Goal: Task Accomplishment & Management: Complete application form

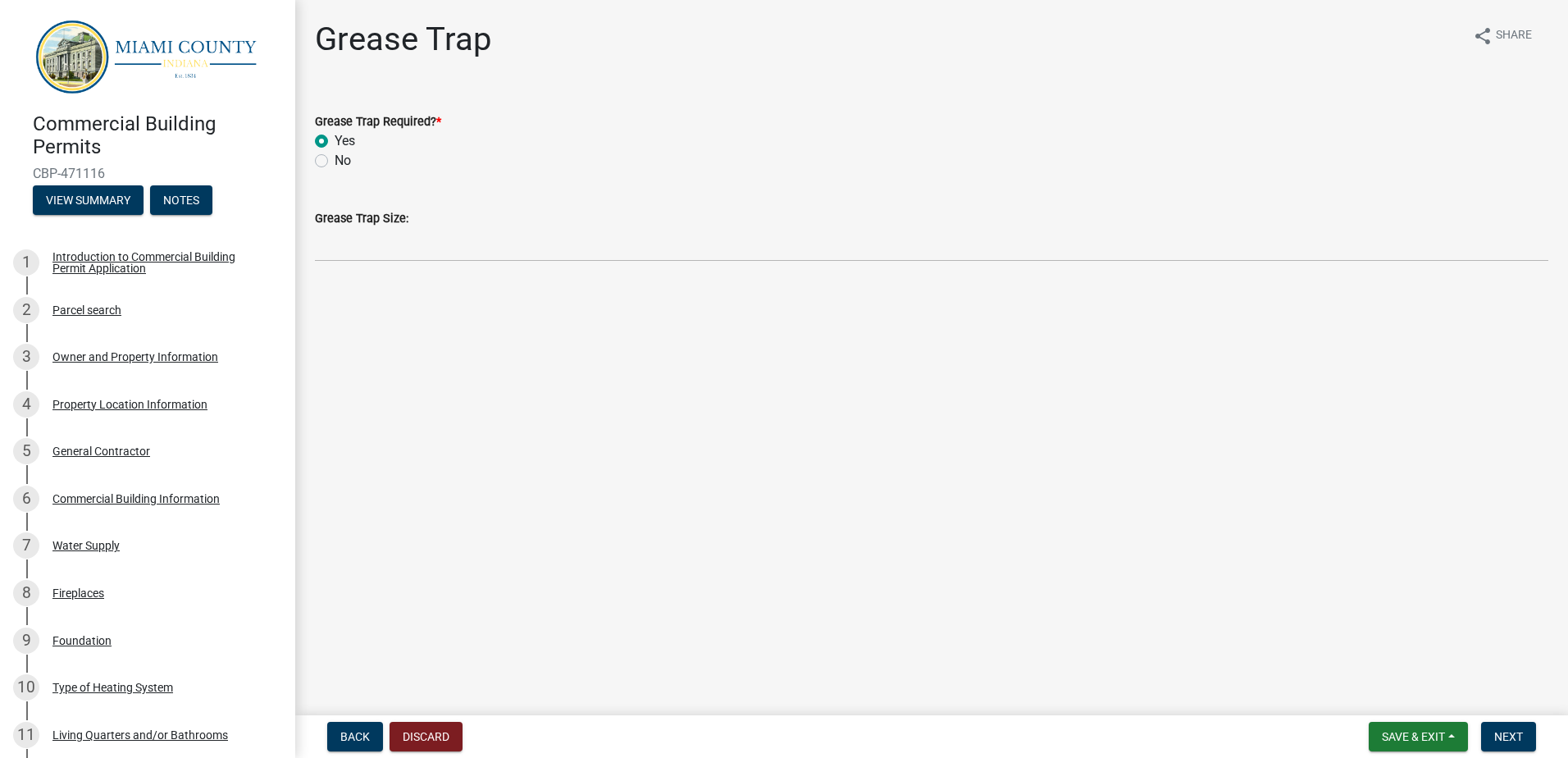
scroll to position [632, 0]
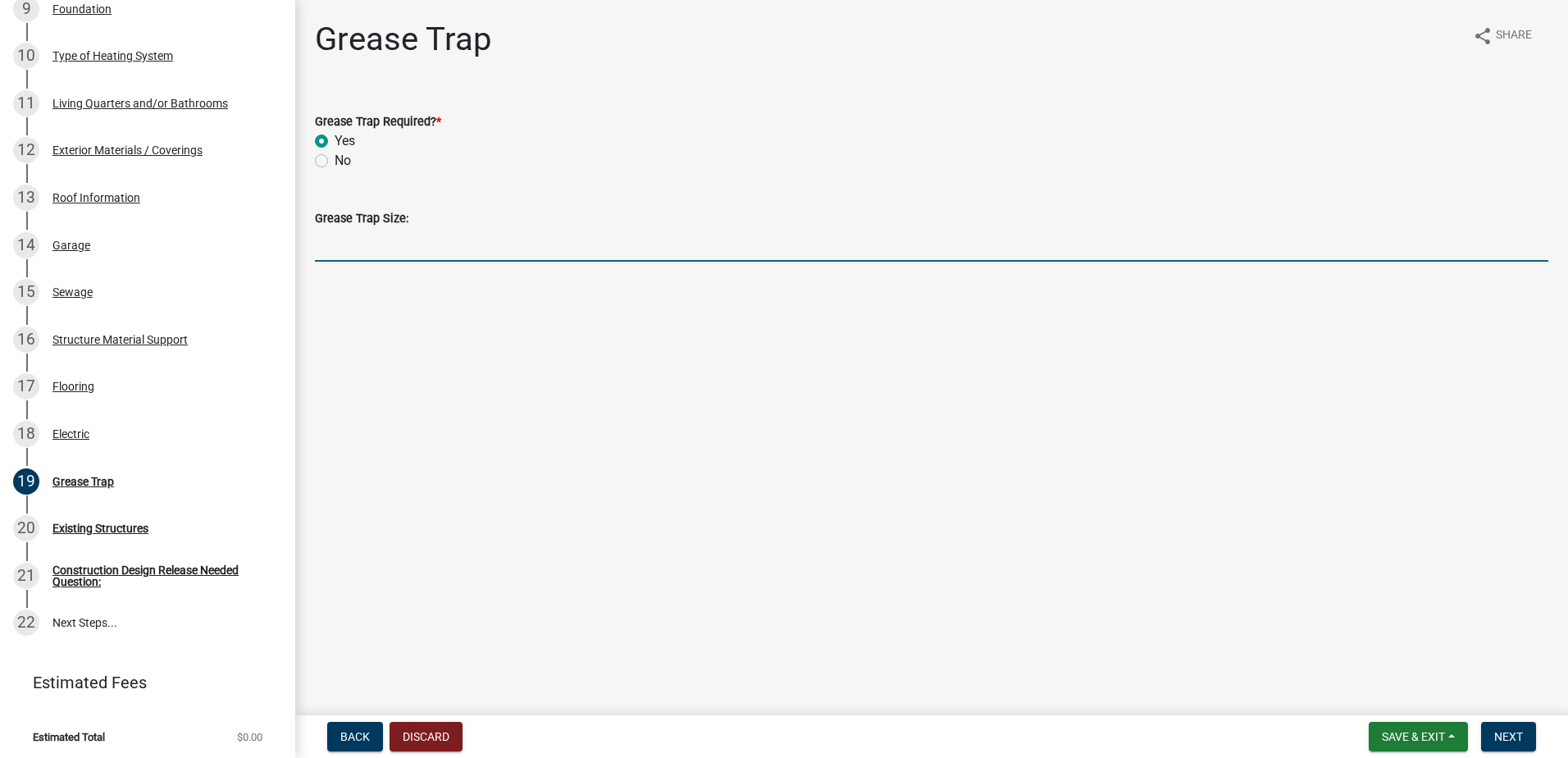
click at [438, 252] on input "Grease Trap Size:" at bounding box center [931, 245] width 1233 height 34
click at [447, 249] on input "1500" at bounding box center [931, 245] width 1233 height 34
type input "1500 gallon"
click at [1507, 733] on span "Next" at bounding box center [1509, 737] width 29 height 13
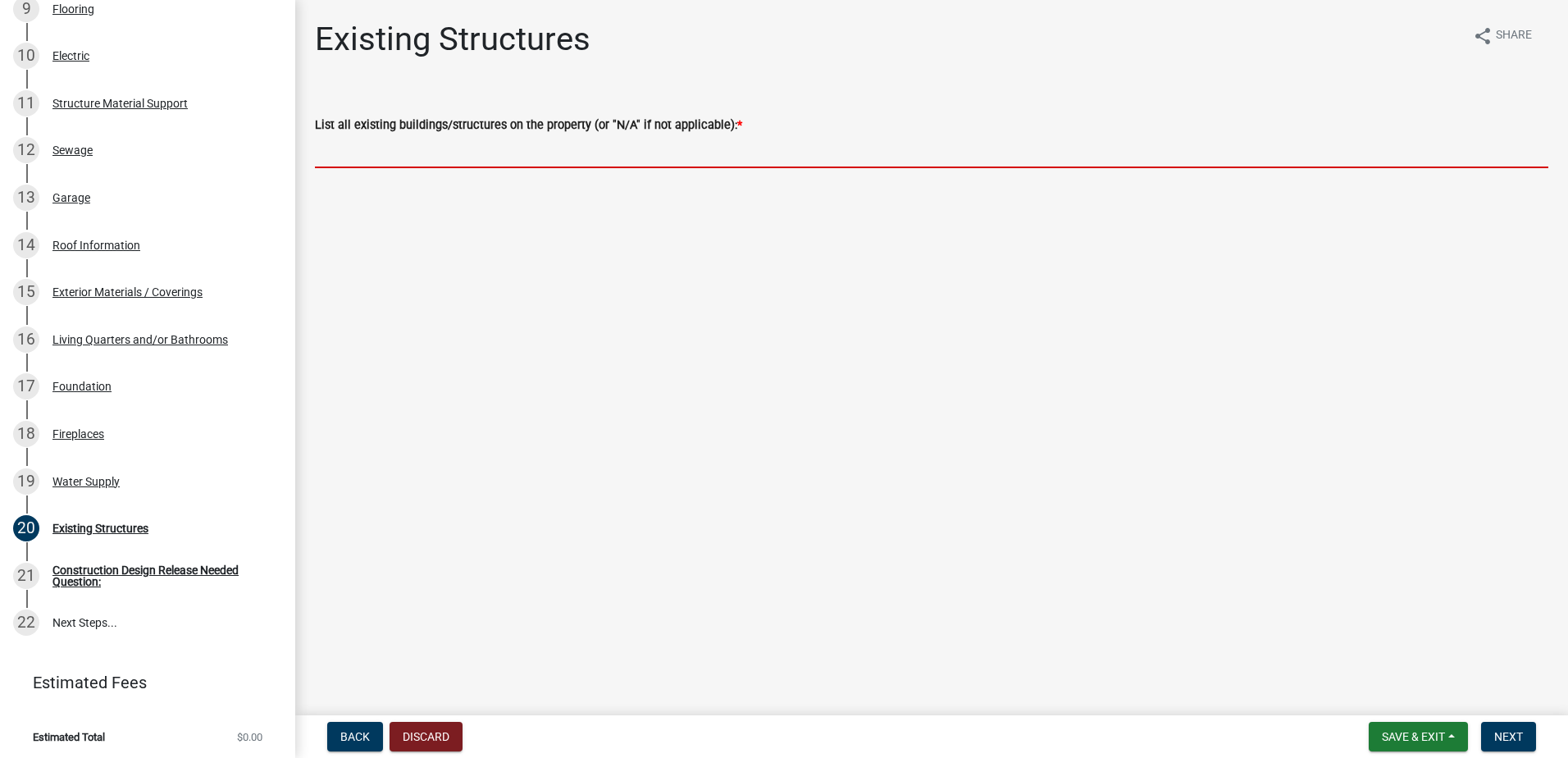
click at [596, 154] on input "List all existing buildings/structures on the property (or "N/A" if not applica…" at bounding box center [931, 151] width 1233 height 34
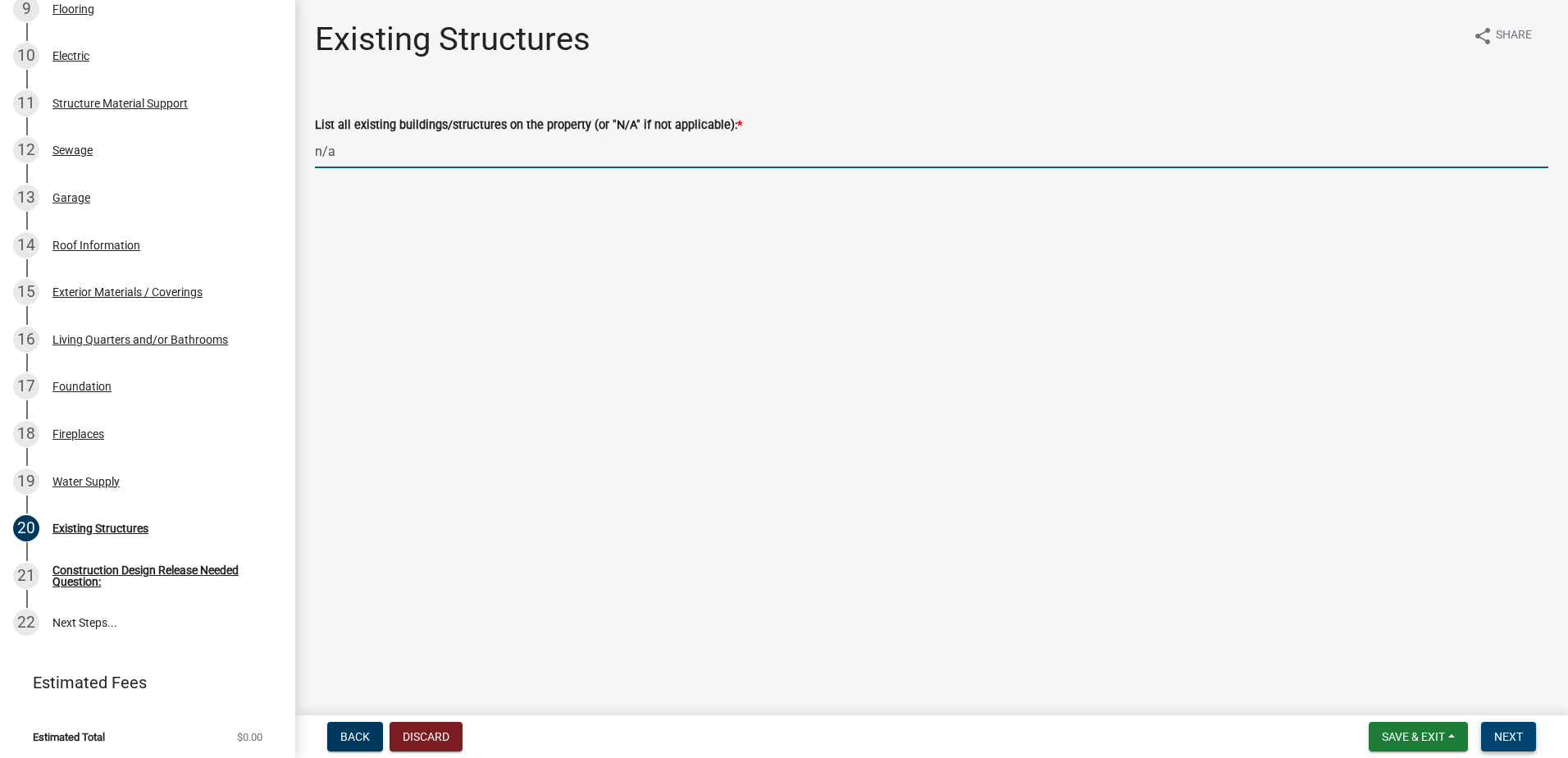
type input "n/a"
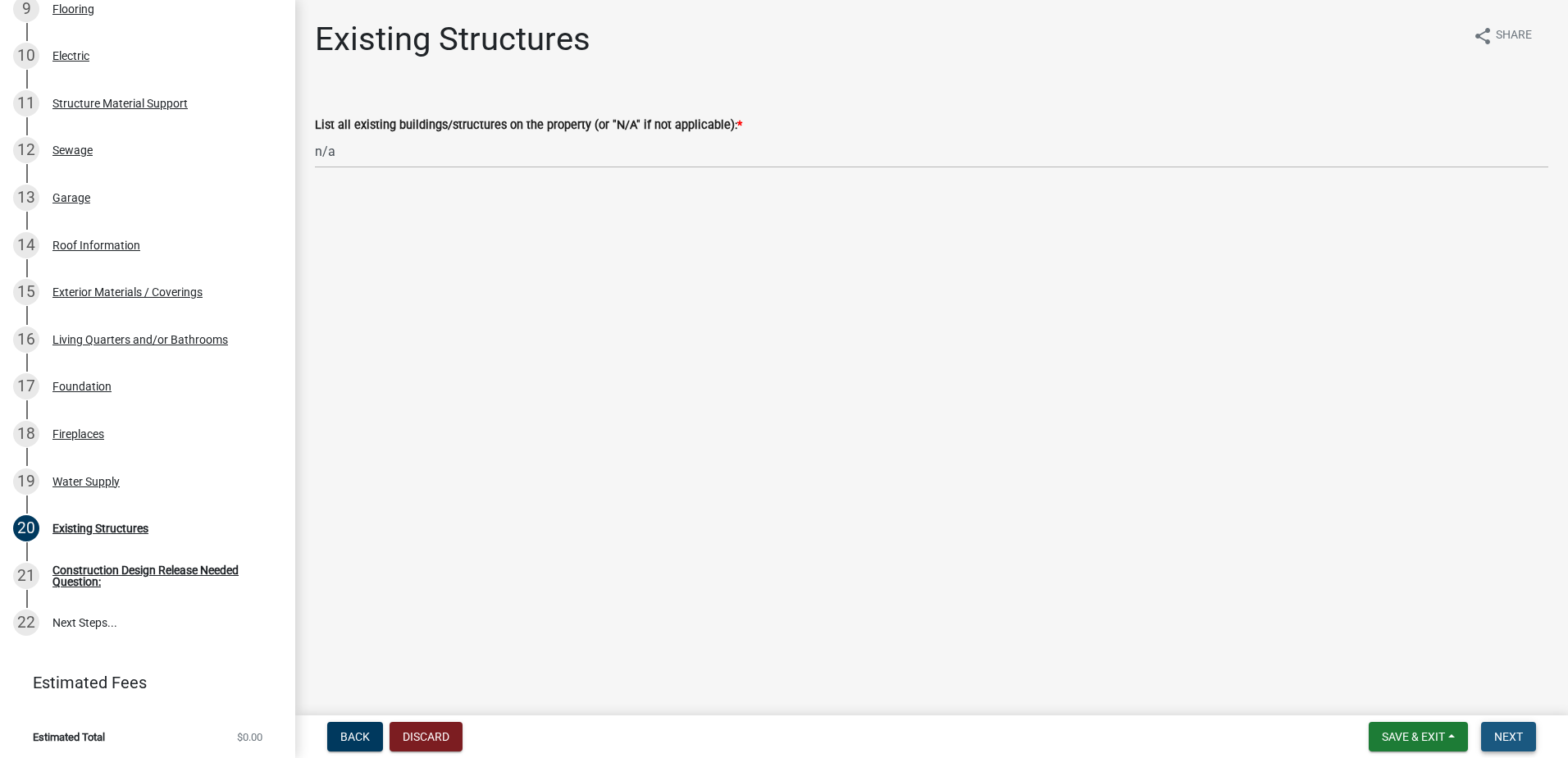
click at [1499, 731] on span "Next" at bounding box center [1509, 737] width 29 height 13
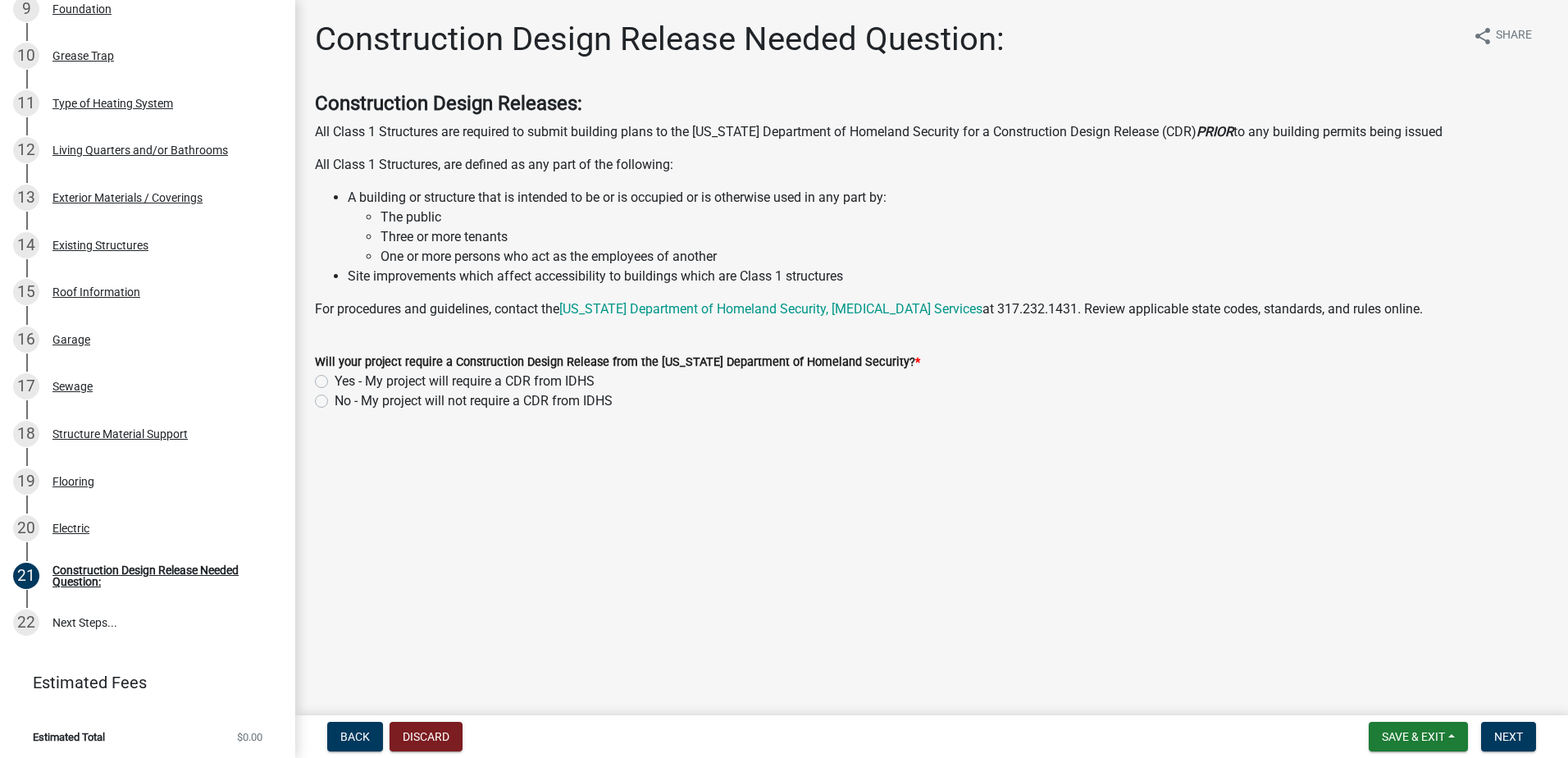
click at [335, 380] on label "Yes - My project will require a CDR from IDHS" at bounding box center [464, 381] width 260 height 20
click at [335, 380] on input "Yes - My project will require a CDR from IDHS" at bounding box center [339, 376] width 11 height 11
radio input "true"
click at [1496, 740] on span "Next" at bounding box center [1509, 737] width 29 height 13
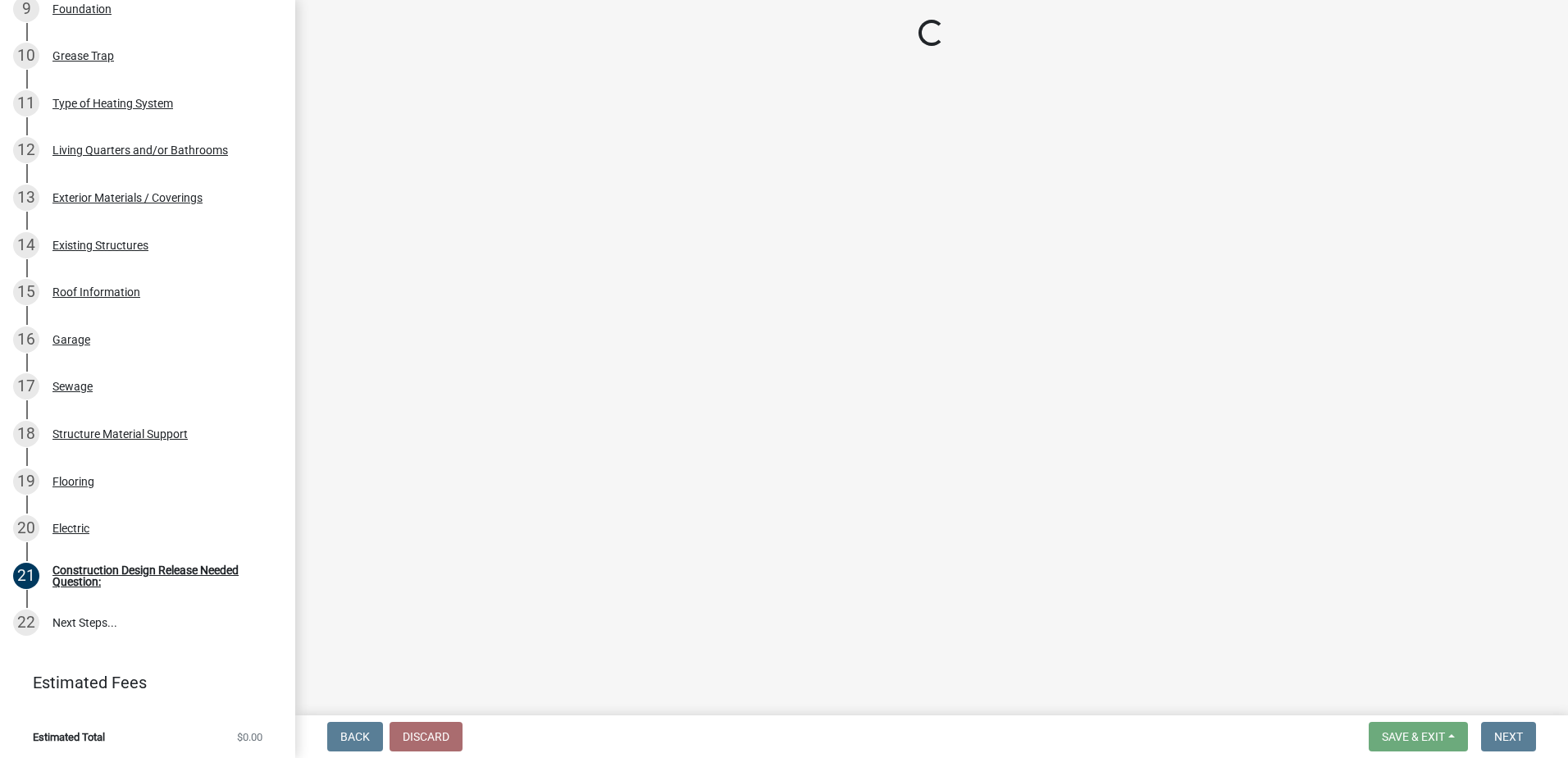
scroll to position [773, 0]
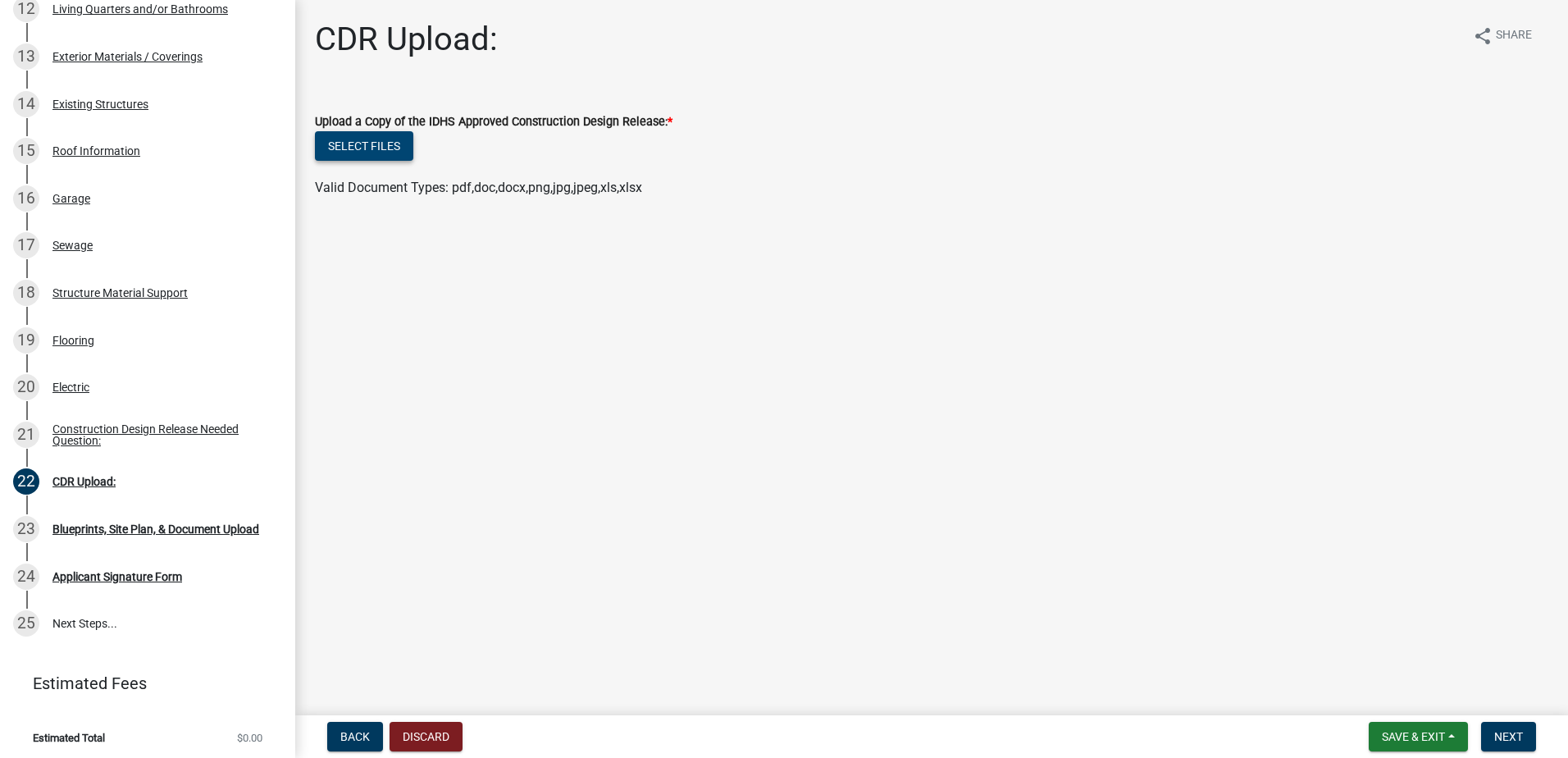
click at [388, 151] on button "Select files" at bounding box center [363, 146] width 99 height 30
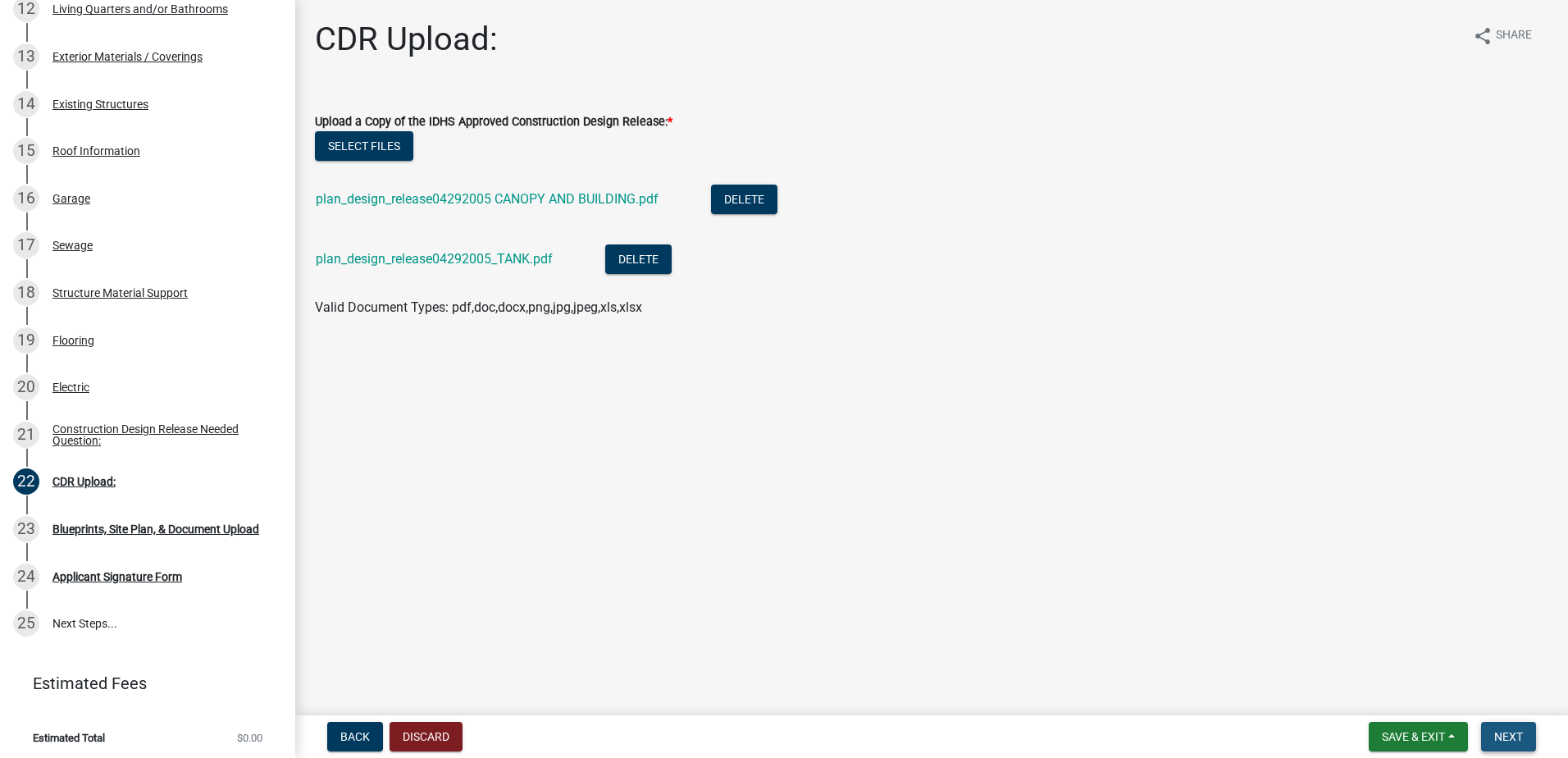
click at [1518, 742] on span "Next" at bounding box center [1509, 737] width 29 height 13
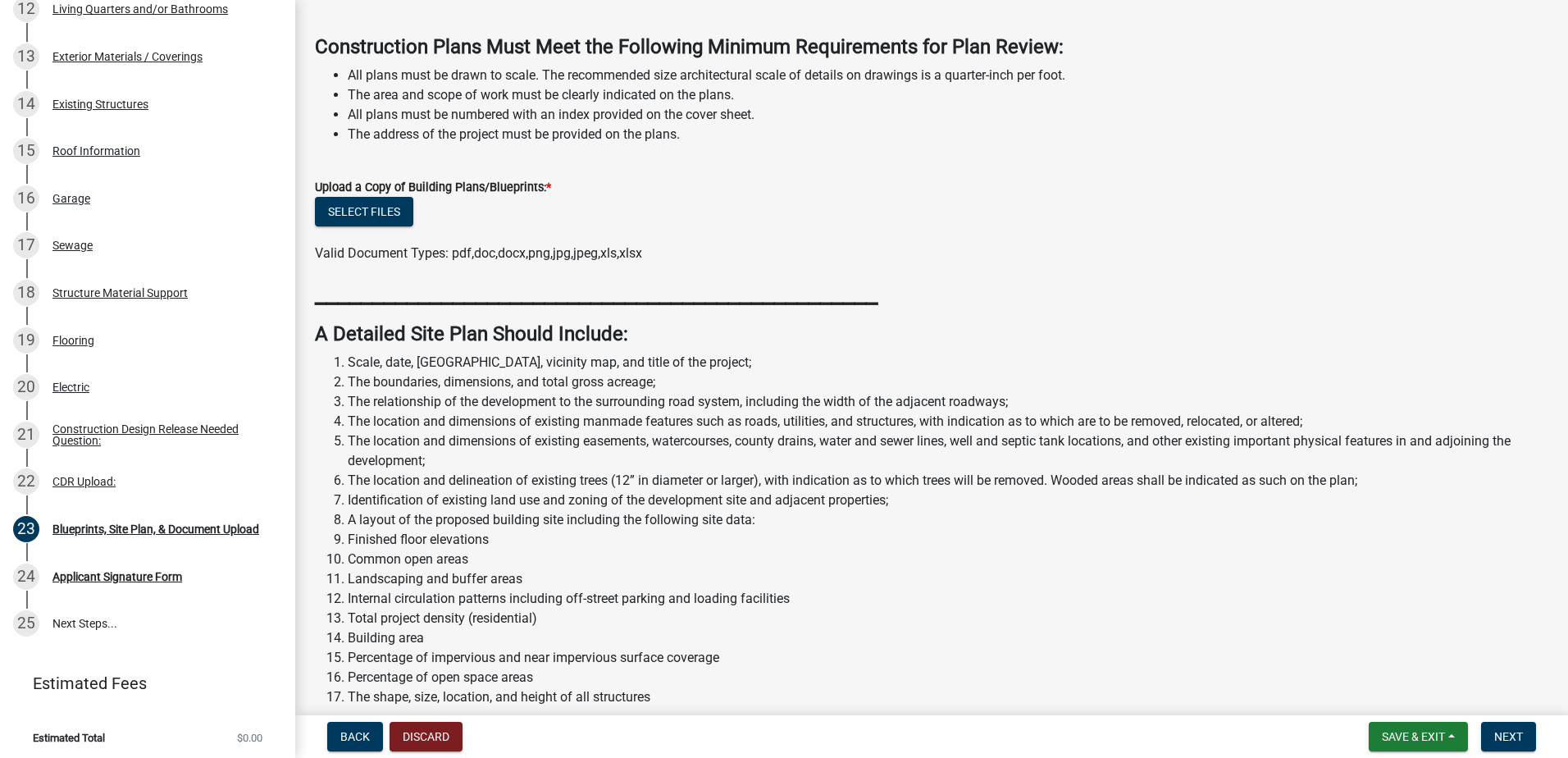
scroll to position [83, 0]
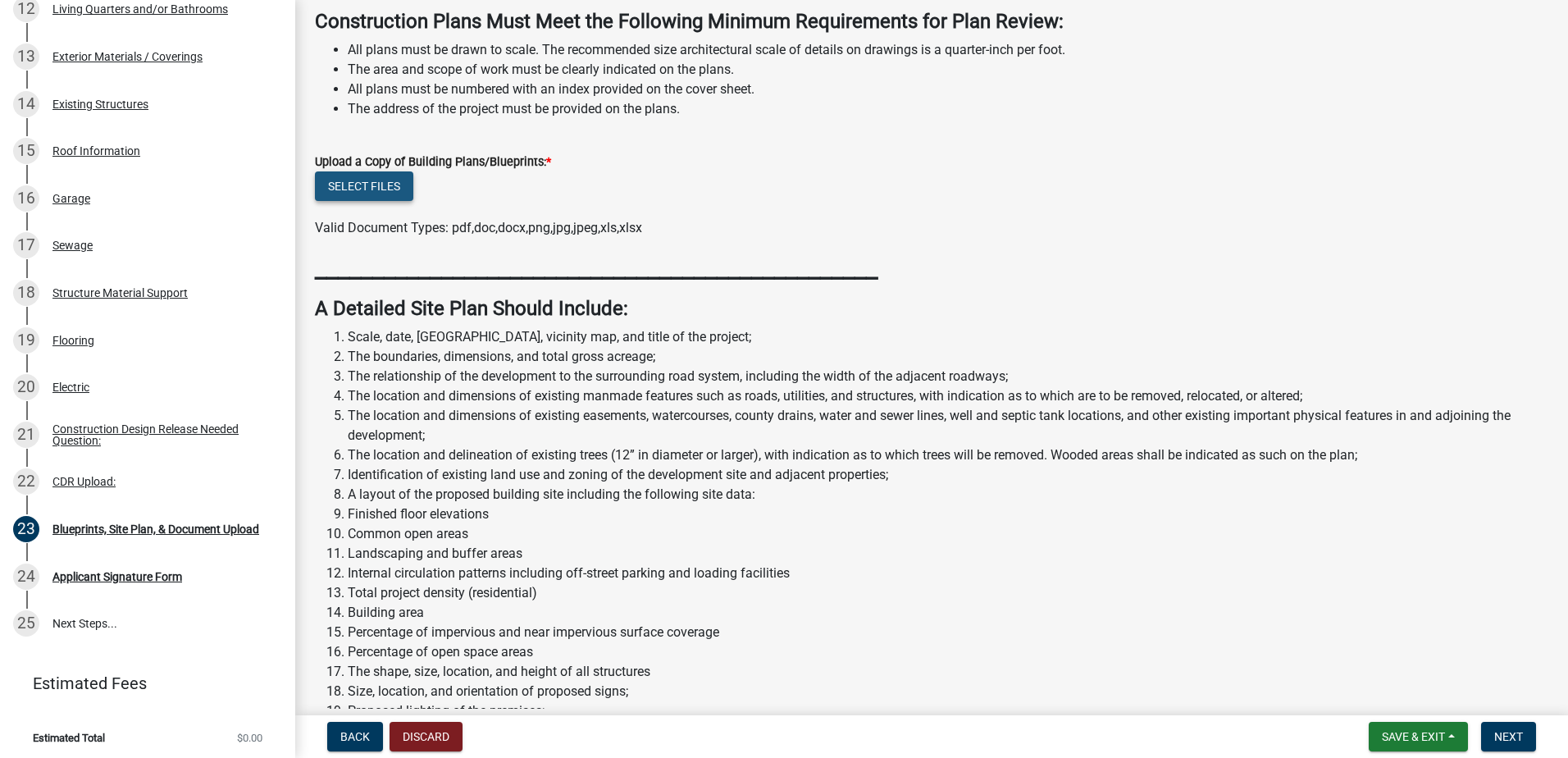
click at [372, 187] on button "Select files" at bounding box center [363, 186] width 99 height 30
click at [372, 192] on button "Select files" at bounding box center [363, 186] width 99 height 30
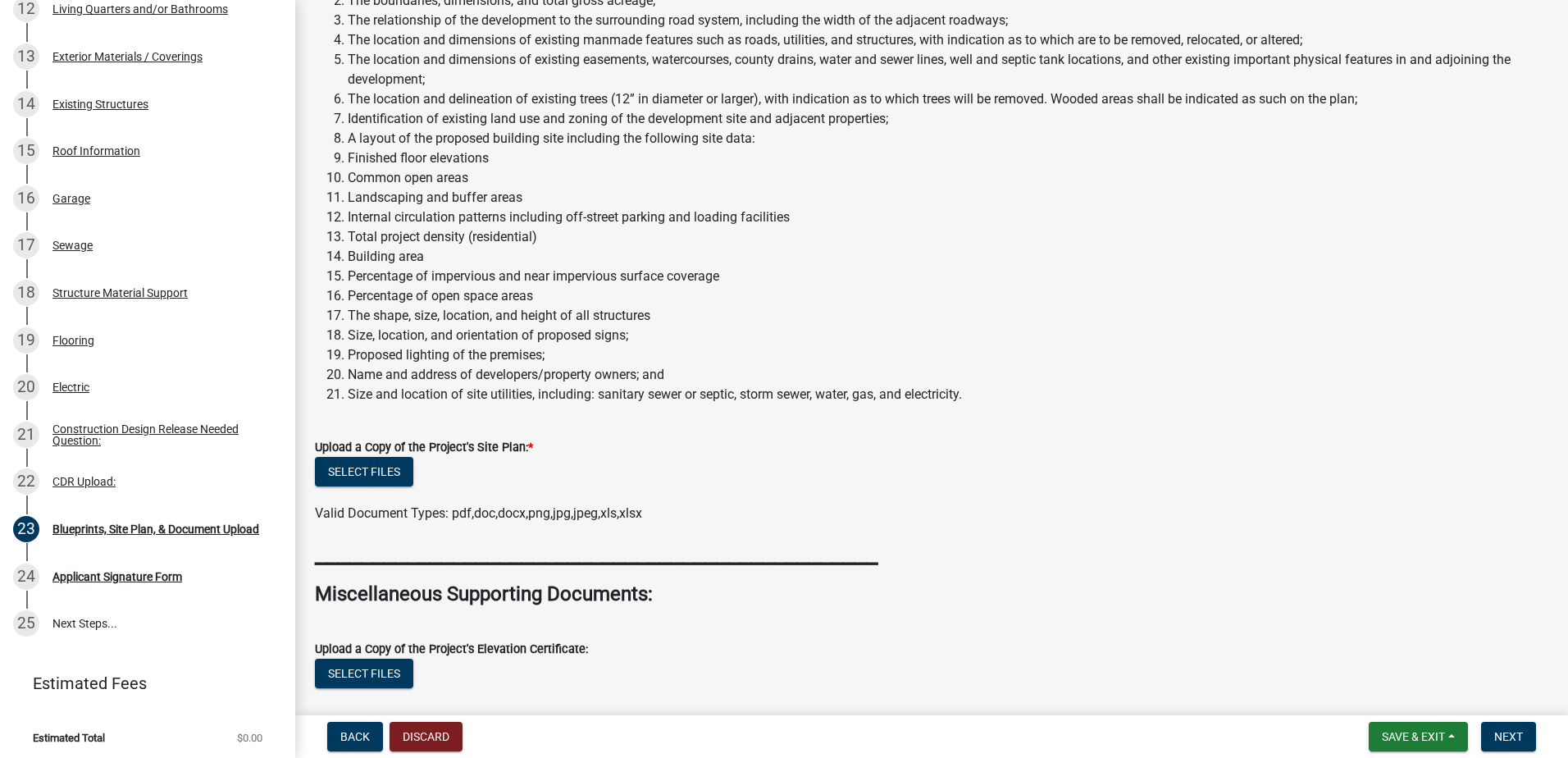
scroll to position [492, 0]
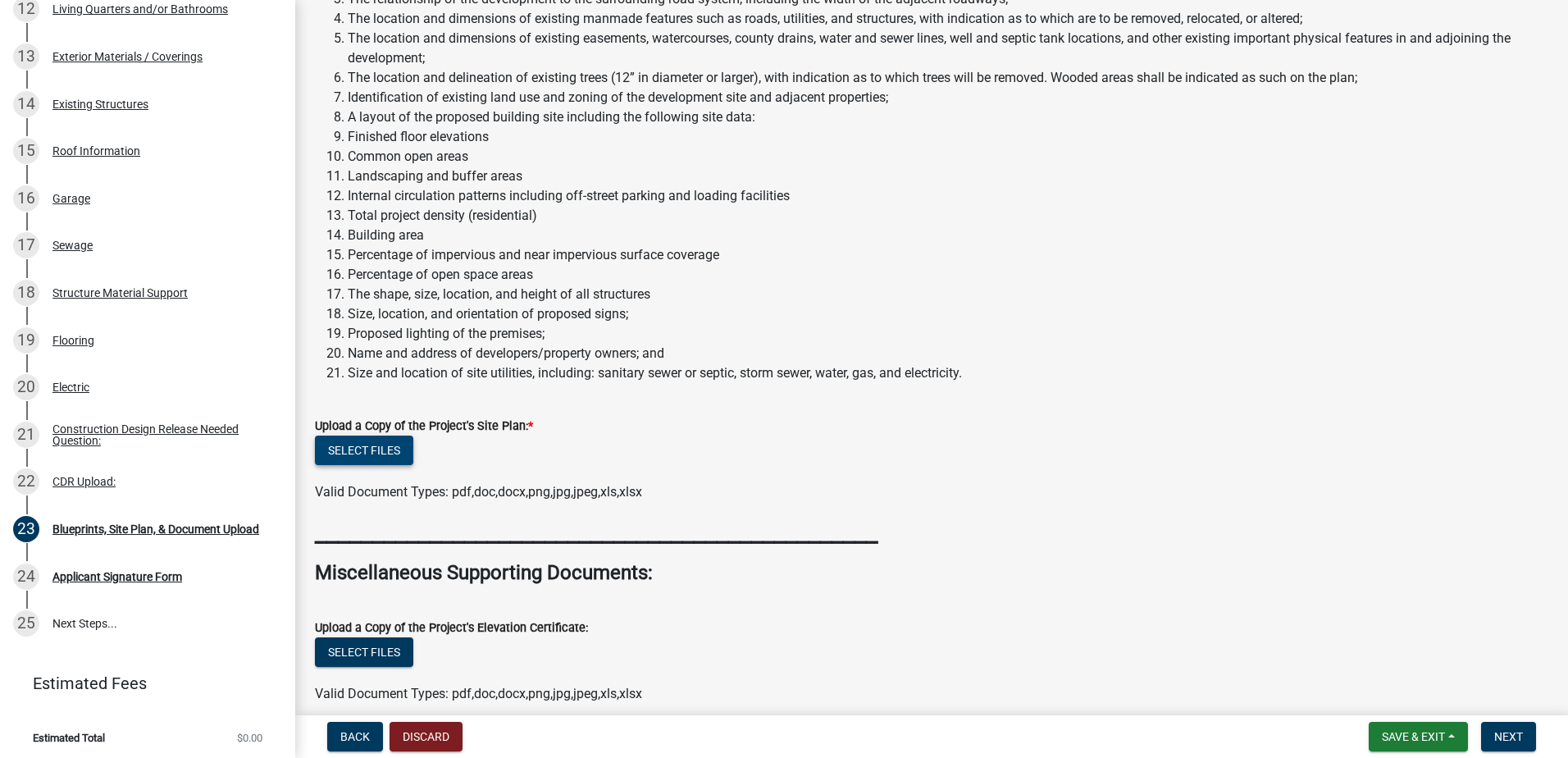
click at [368, 454] on button "Select files" at bounding box center [363, 450] width 99 height 30
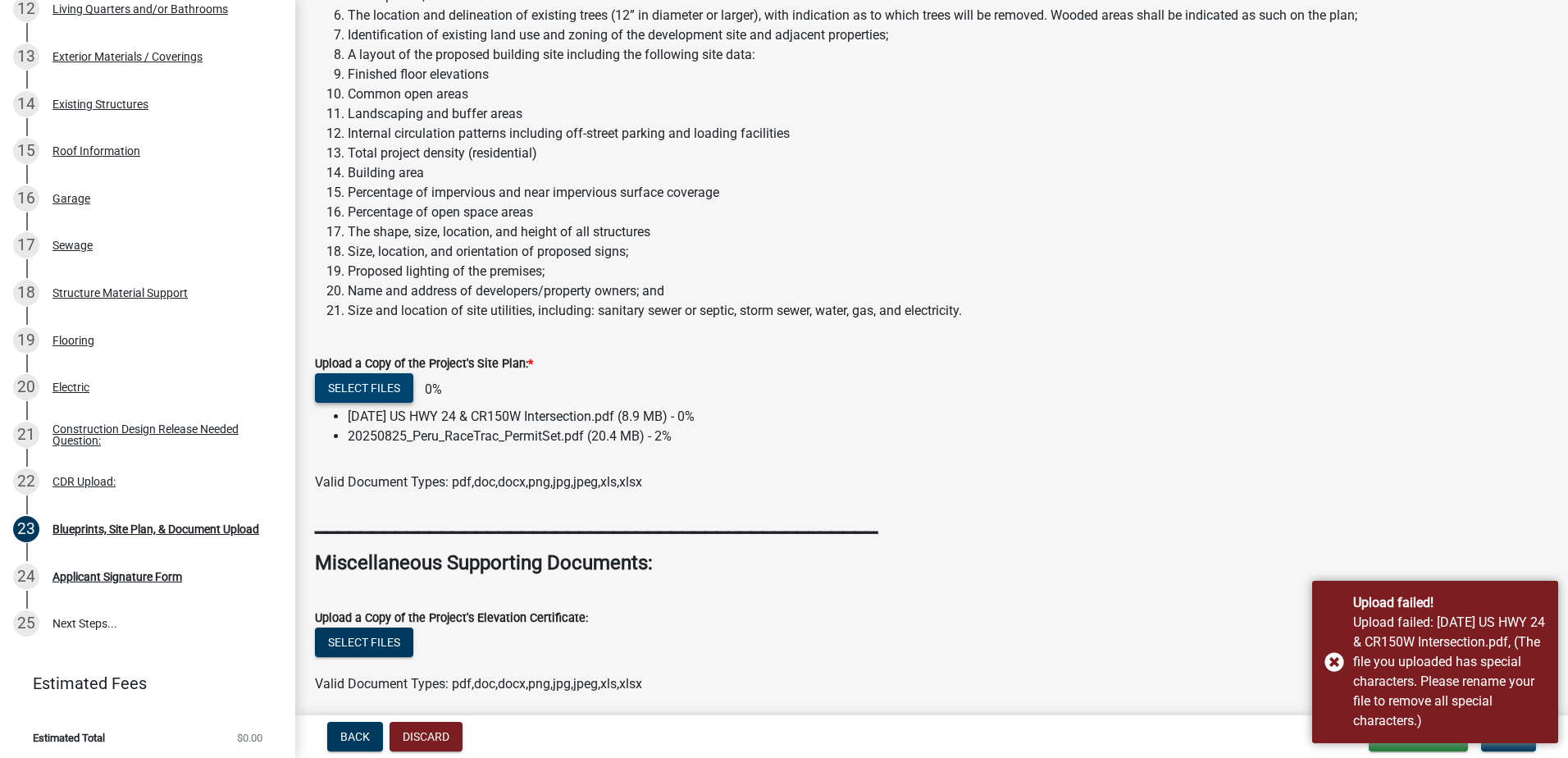
scroll to position [656, 0]
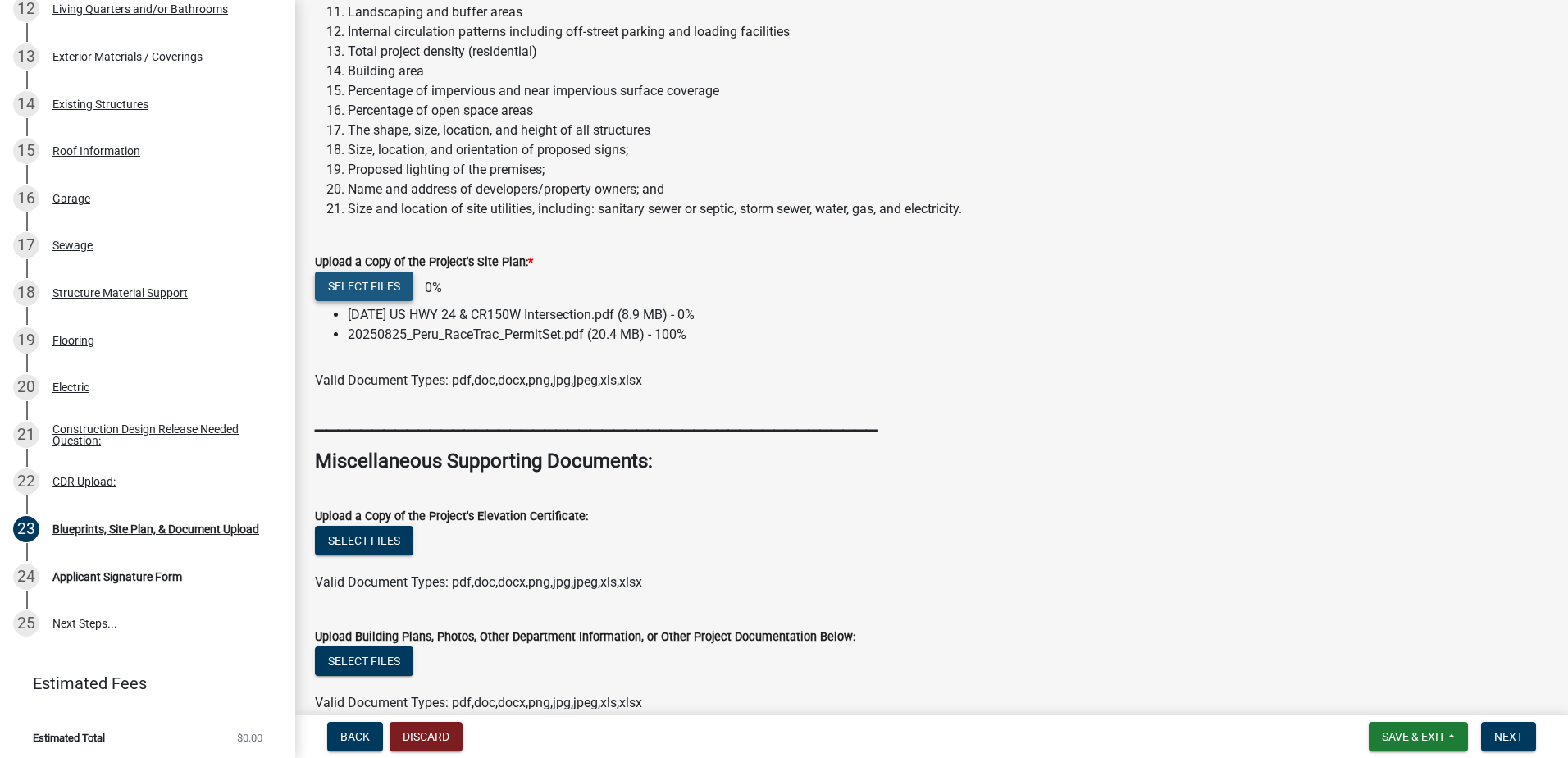
click at [398, 293] on button "Select files" at bounding box center [363, 286] width 99 height 30
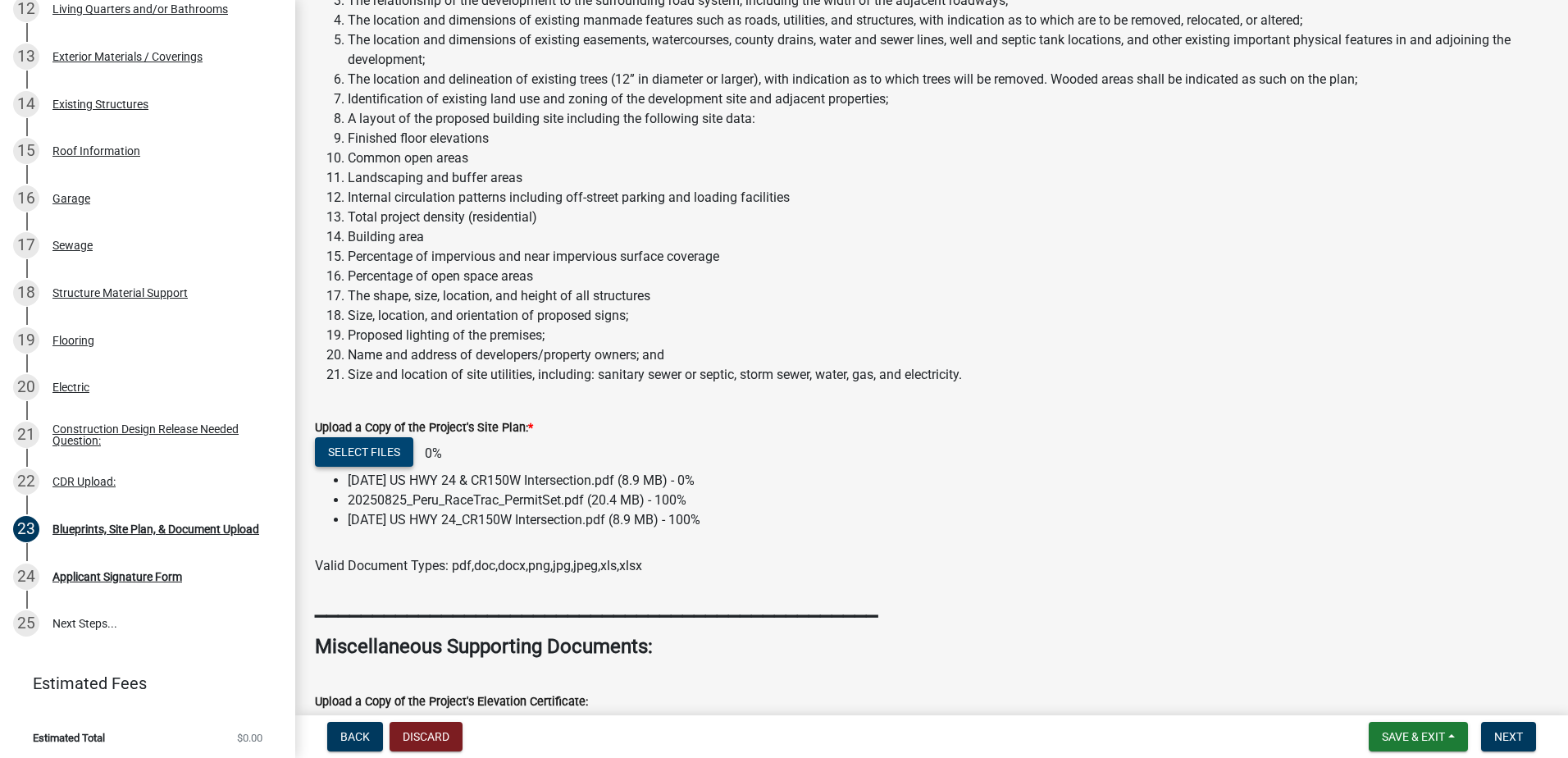
scroll to position [759, 0]
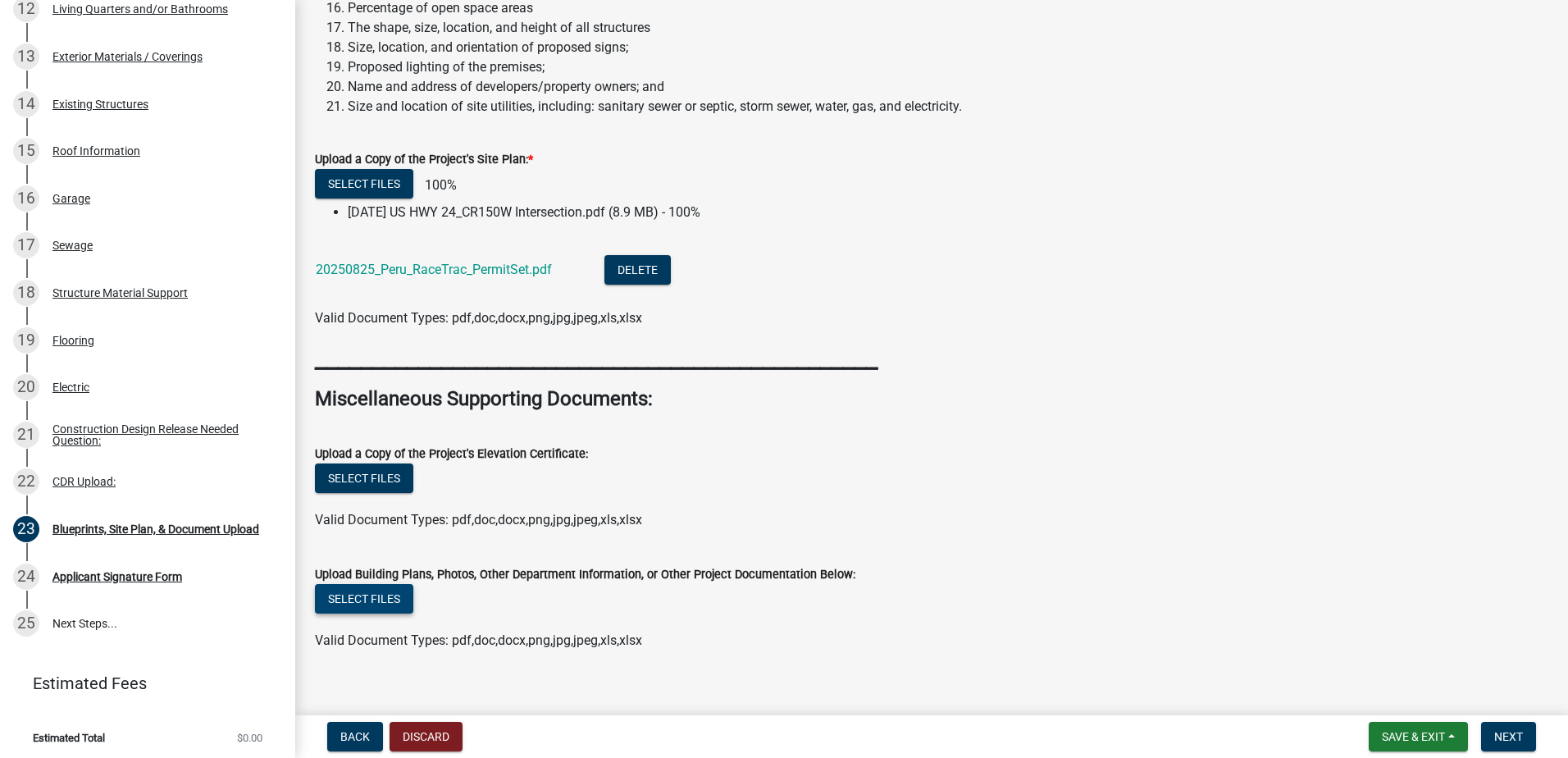
click at [399, 577] on label "Upload Building Plans, Photos, Other Department Information, or Other Project D…" at bounding box center [585, 576] width 541 height 12
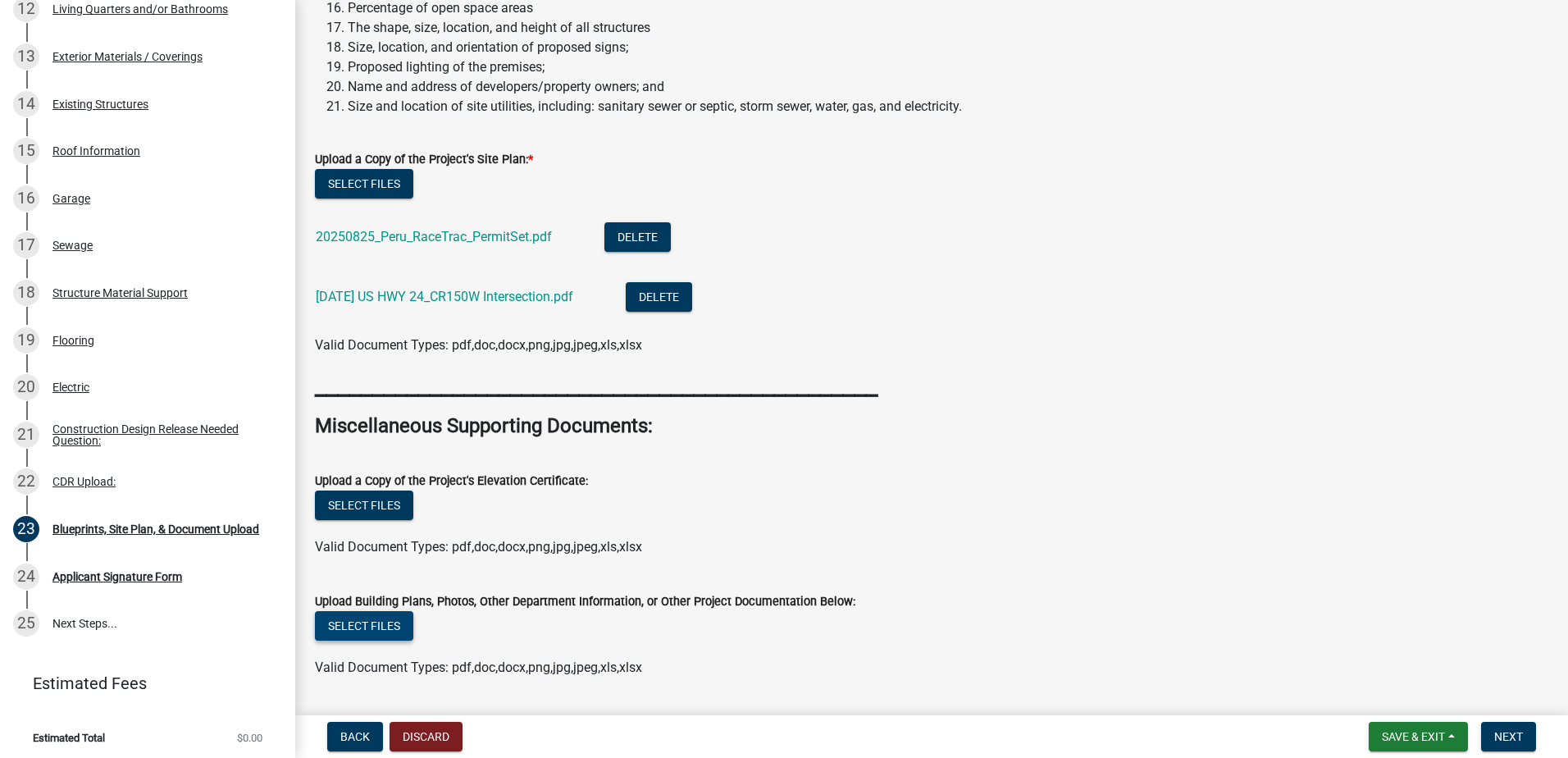
click at [391, 624] on button "Select files" at bounding box center [363, 626] width 99 height 30
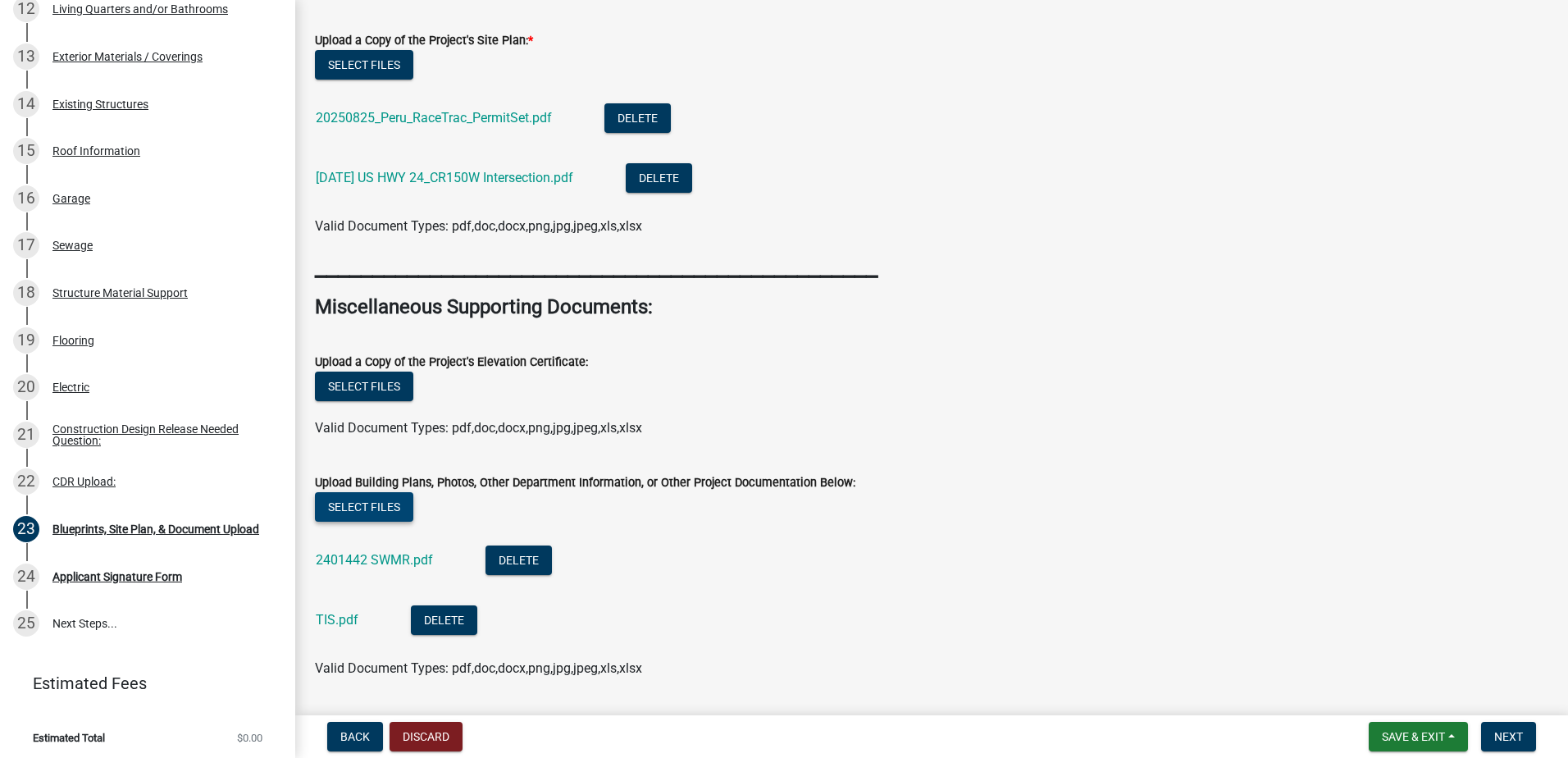
scroll to position [927, 0]
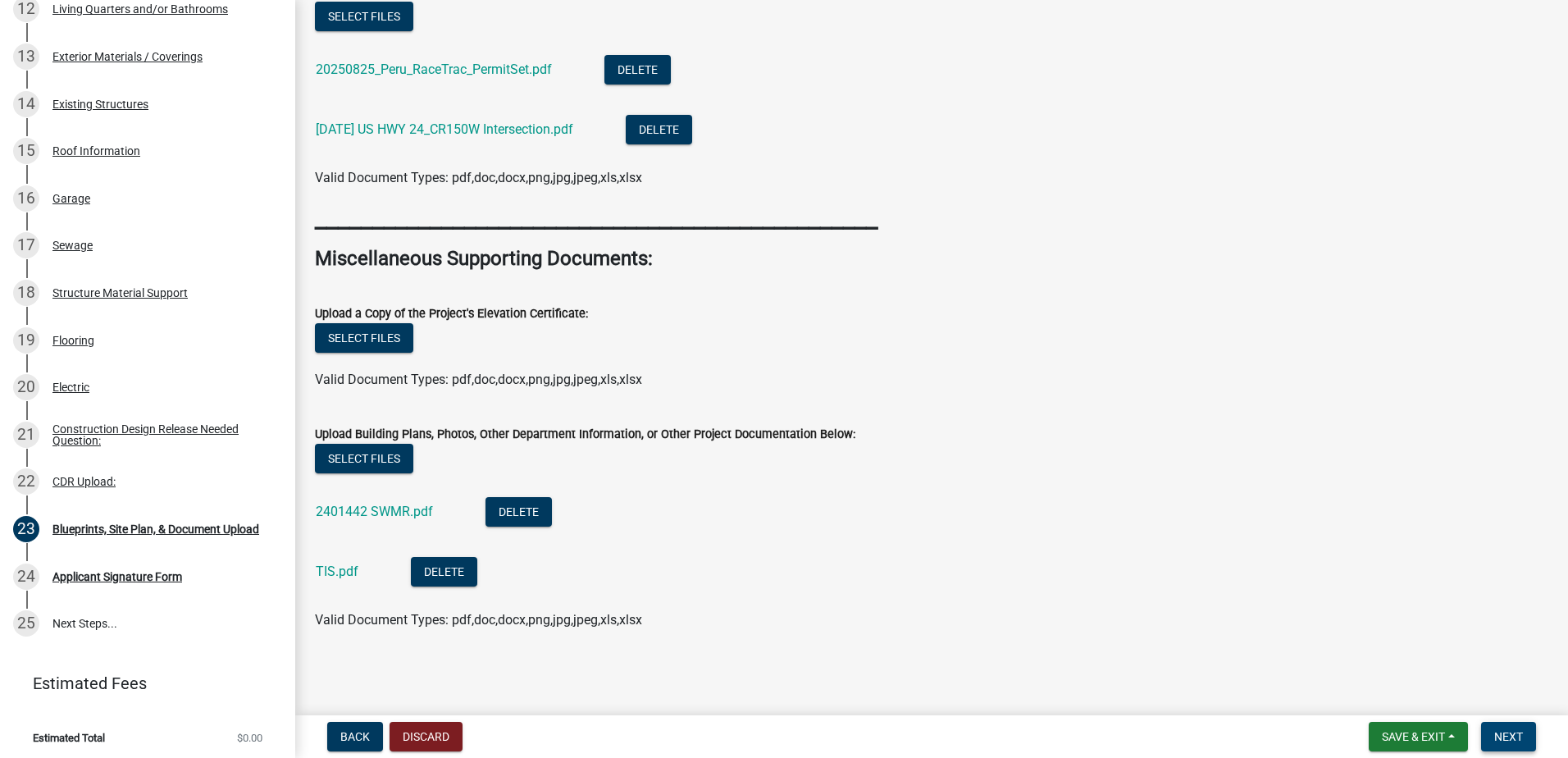
click at [1506, 742] on span "Next" at bounding box center [1509, 737] width 29 height 13
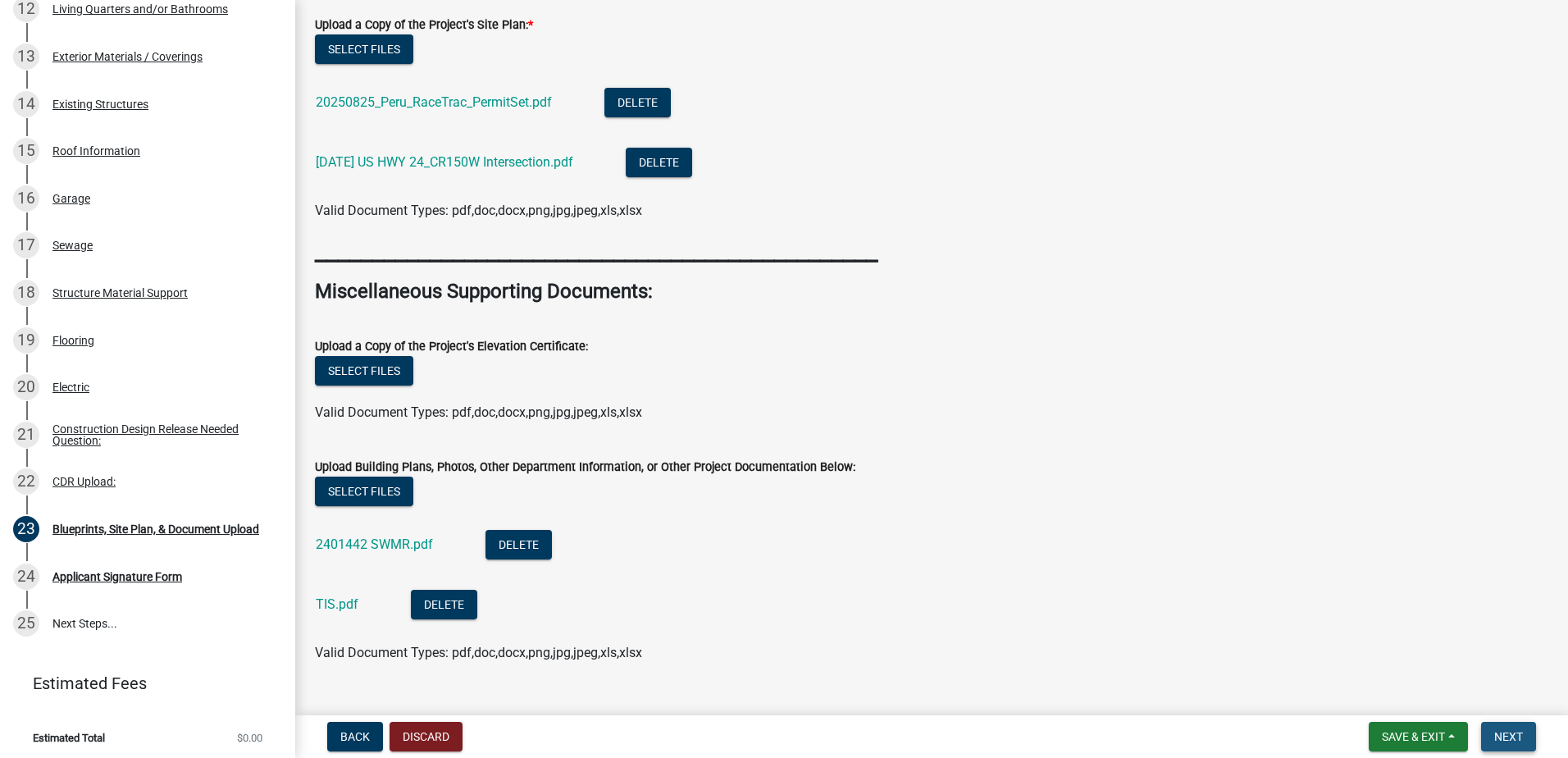
scroll to position [959, 0]
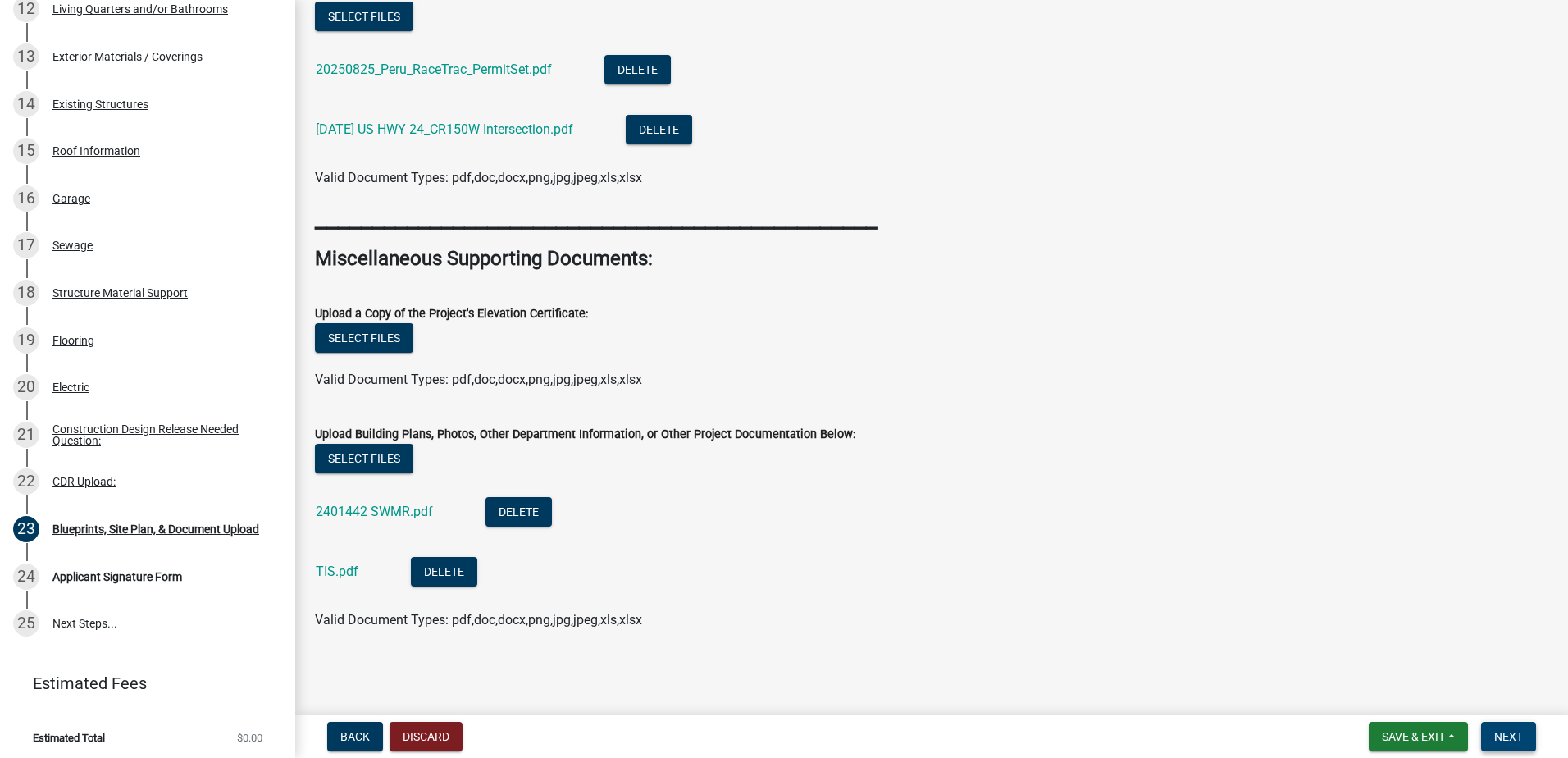
click at [1498, 730] on span "Next" at bounding box center [1509, 737] width 29 height 13
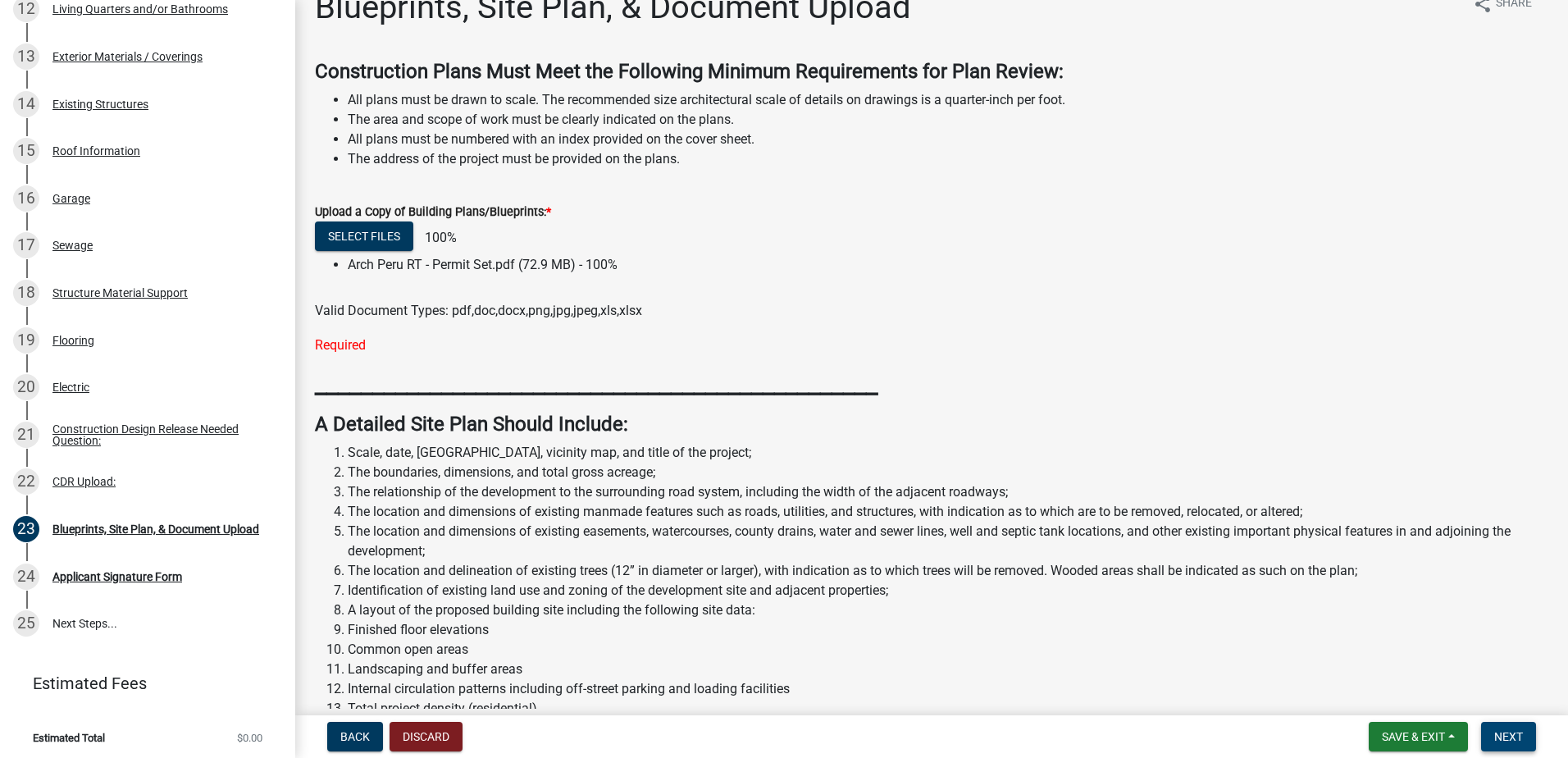
scroll to position [0, 0]
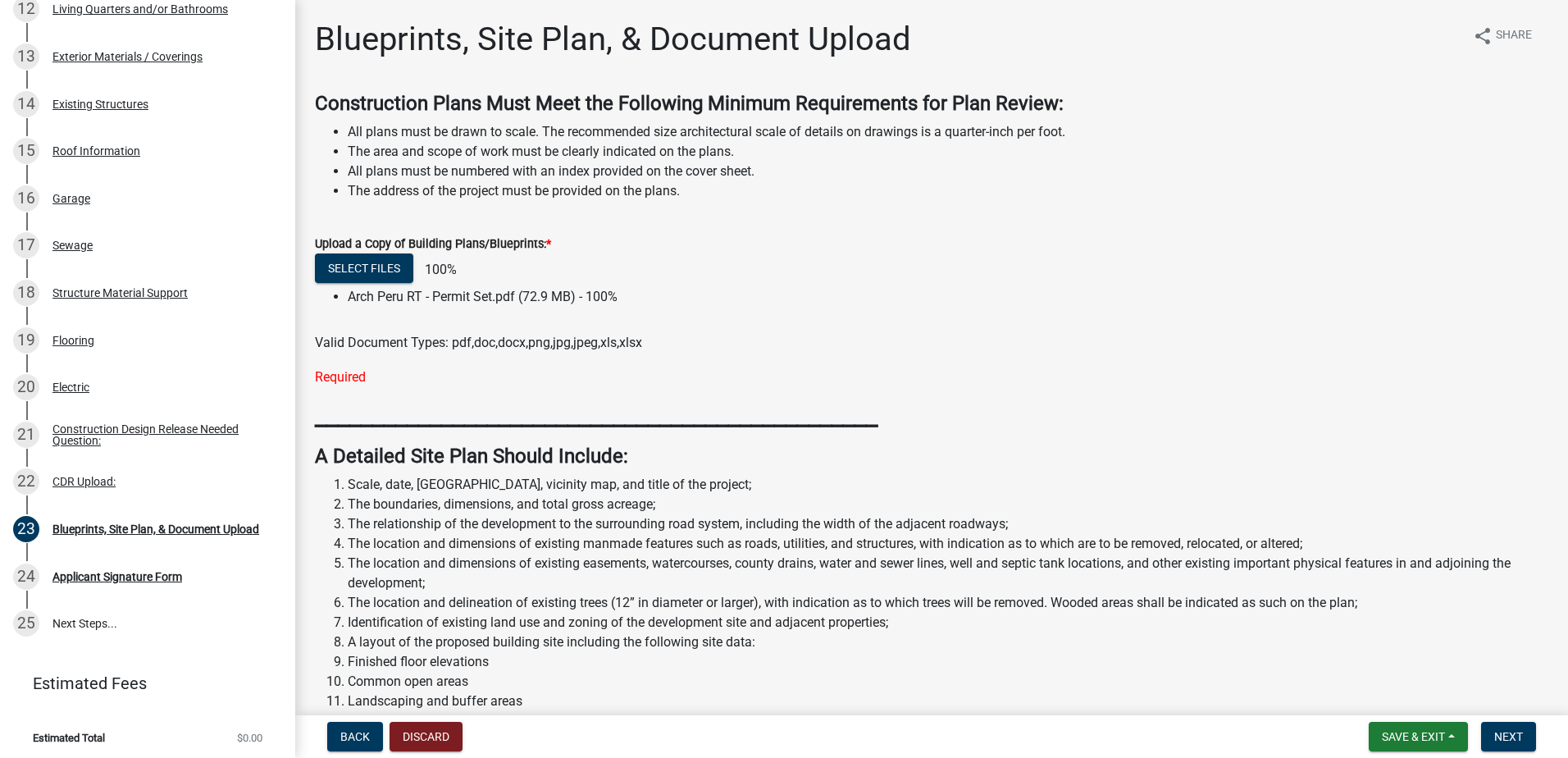
click at [343, 382] on div "Required" at bounding box center [931, 377] width 1233 height 20
click at [359, 346] on span "Valid Document Types: pdf,doc,docx,png,jpg,jpeg,xls,xlsx" at bounding box center [478, 343] width 327 height 15
click at [835, 354] on div "Upload a Copy of Building Plans/Blueprints: * Select files 100% Arch [GEOGRAPHI…" at bounding box center [931, 300] width 1233 height 173
click at [386, 275] on button "Select files" at bounding box center [363, 268] width 99 height 30
click at [1506, 743] on span "Next" at bounding box center [1509, 737] width 29 height 13
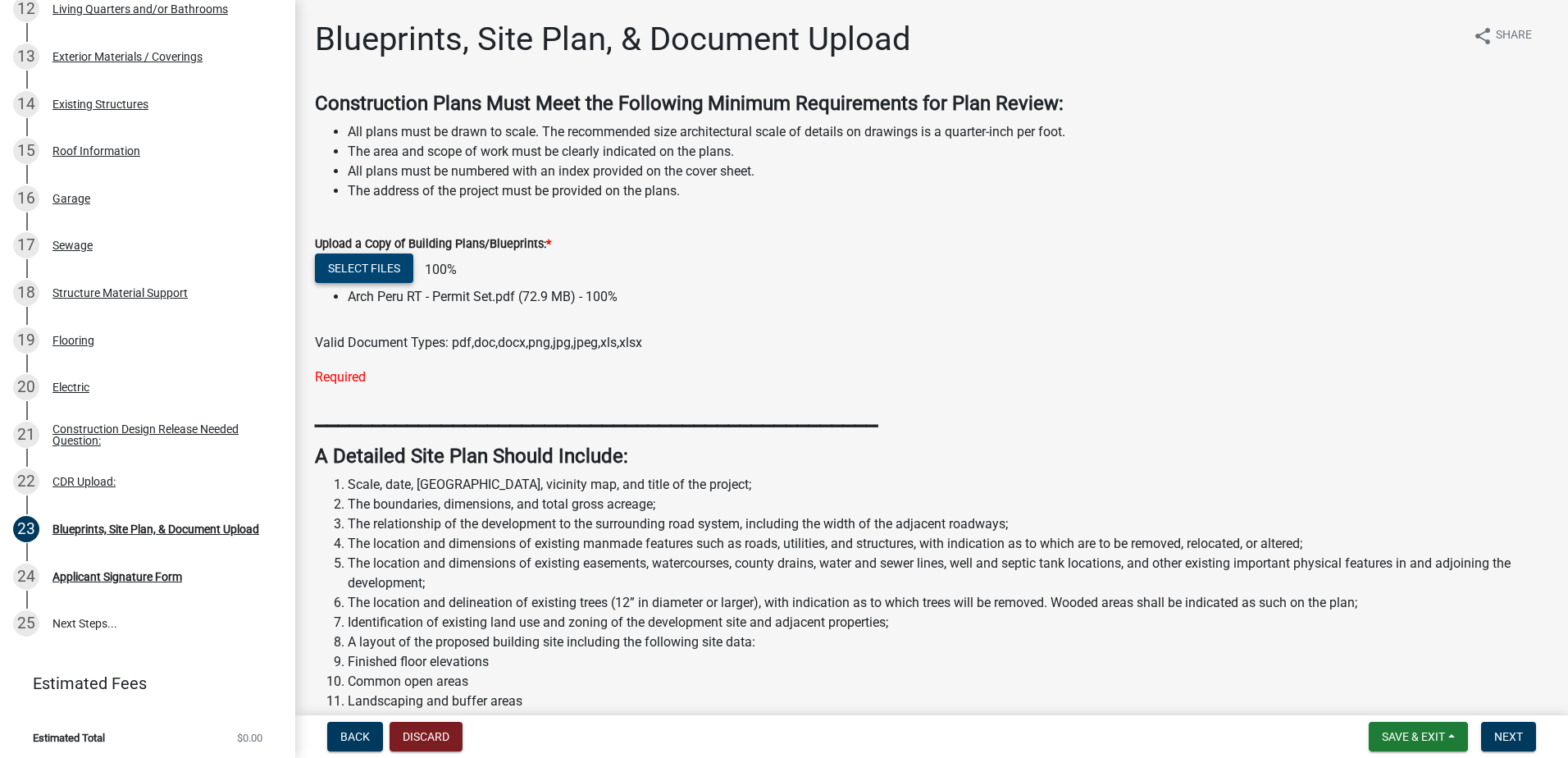
click at [361, 262] on button "Select files" at bounding box center [363, 268] width 99 height 30
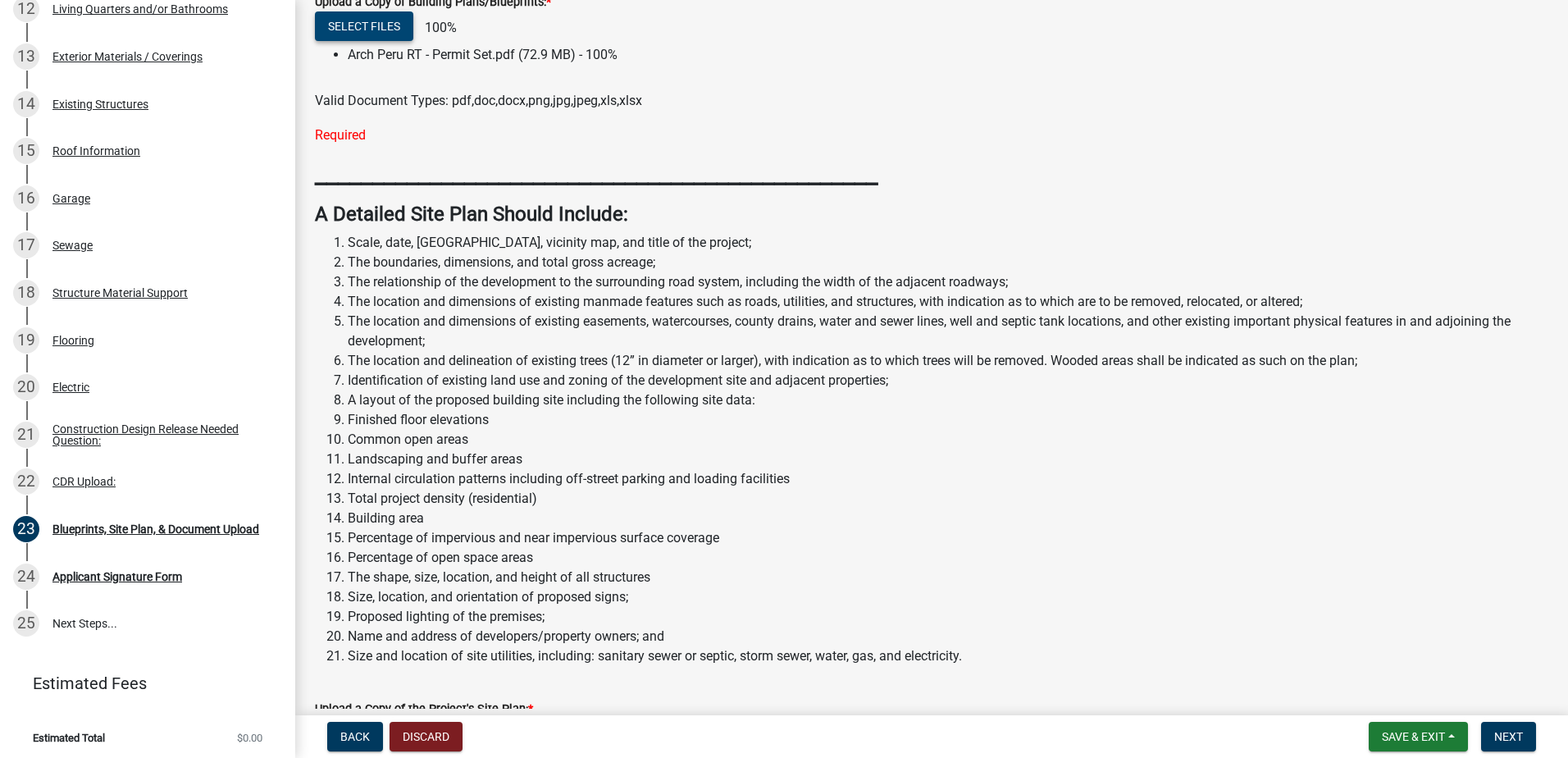
scroll to position [164, 0]
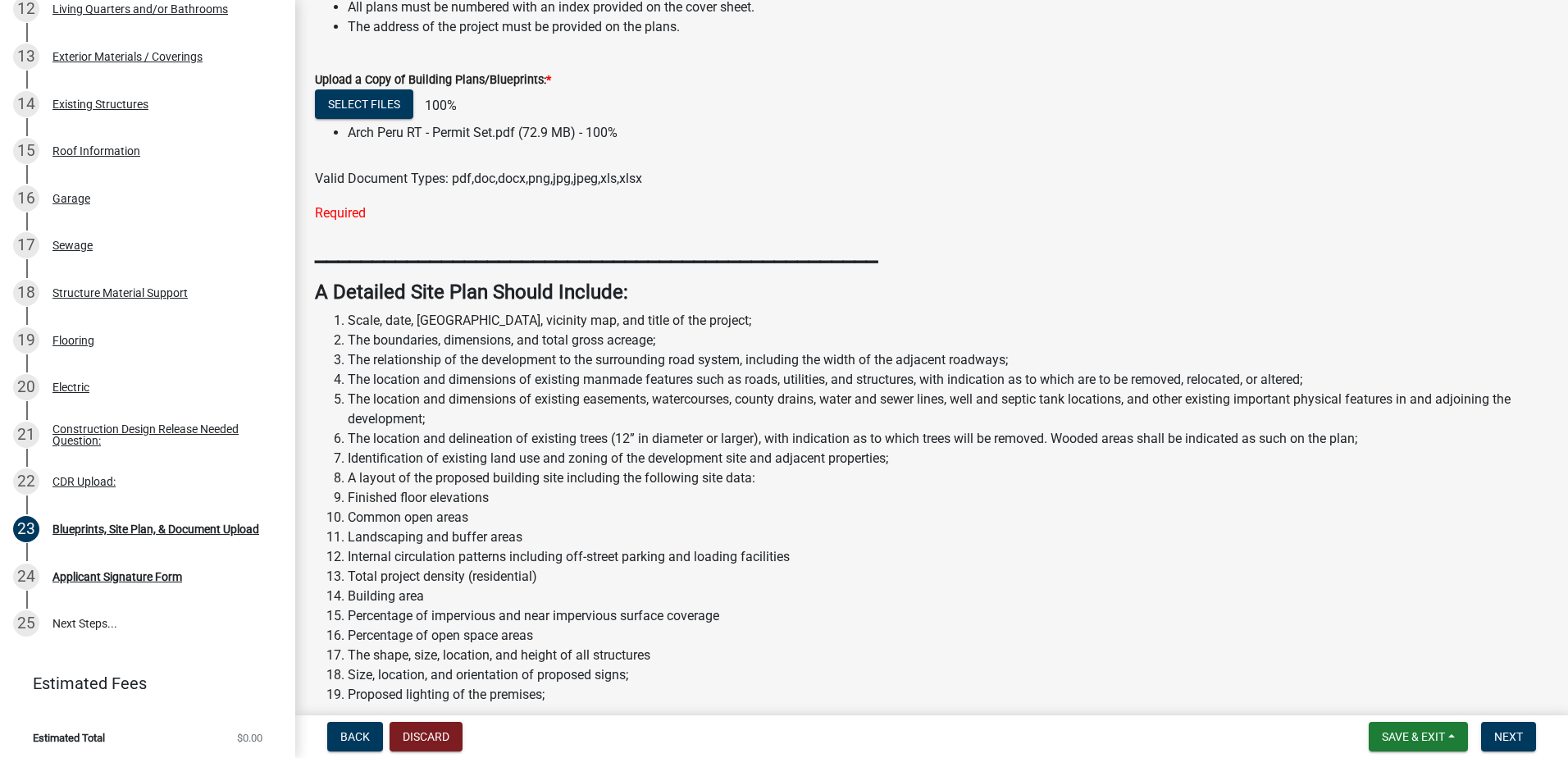
click at [394, 135] on li "Arch Peru RT - Permit Set.pdf (72.9 MB) - 100%" at bounding box center [948, 132] width 1201 height 20
click at [427, 184] on span "Valid Document Types: pdf,doc,docx,png,jpg,jpeg,xls,xlsx" at bounding box center [478, 178] width 327 height 15
click at [351, 201] on div "Upload a Copy of Building Plans/Blueprints: * Select files 100% Arch [GEOGRAPHI…" at bounding box center [931, 136] width 1233 height 173
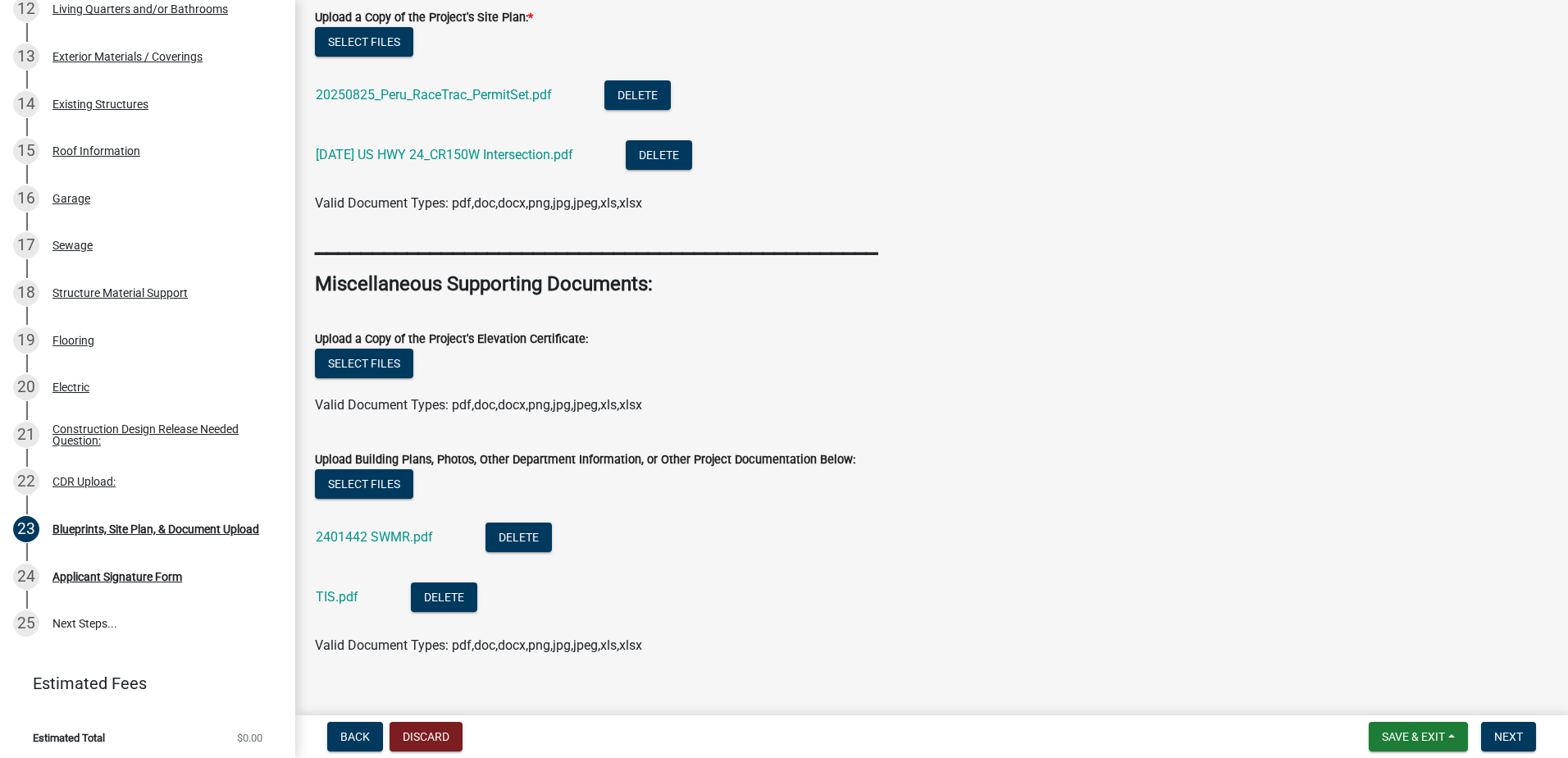
scroll to position [954, 0]
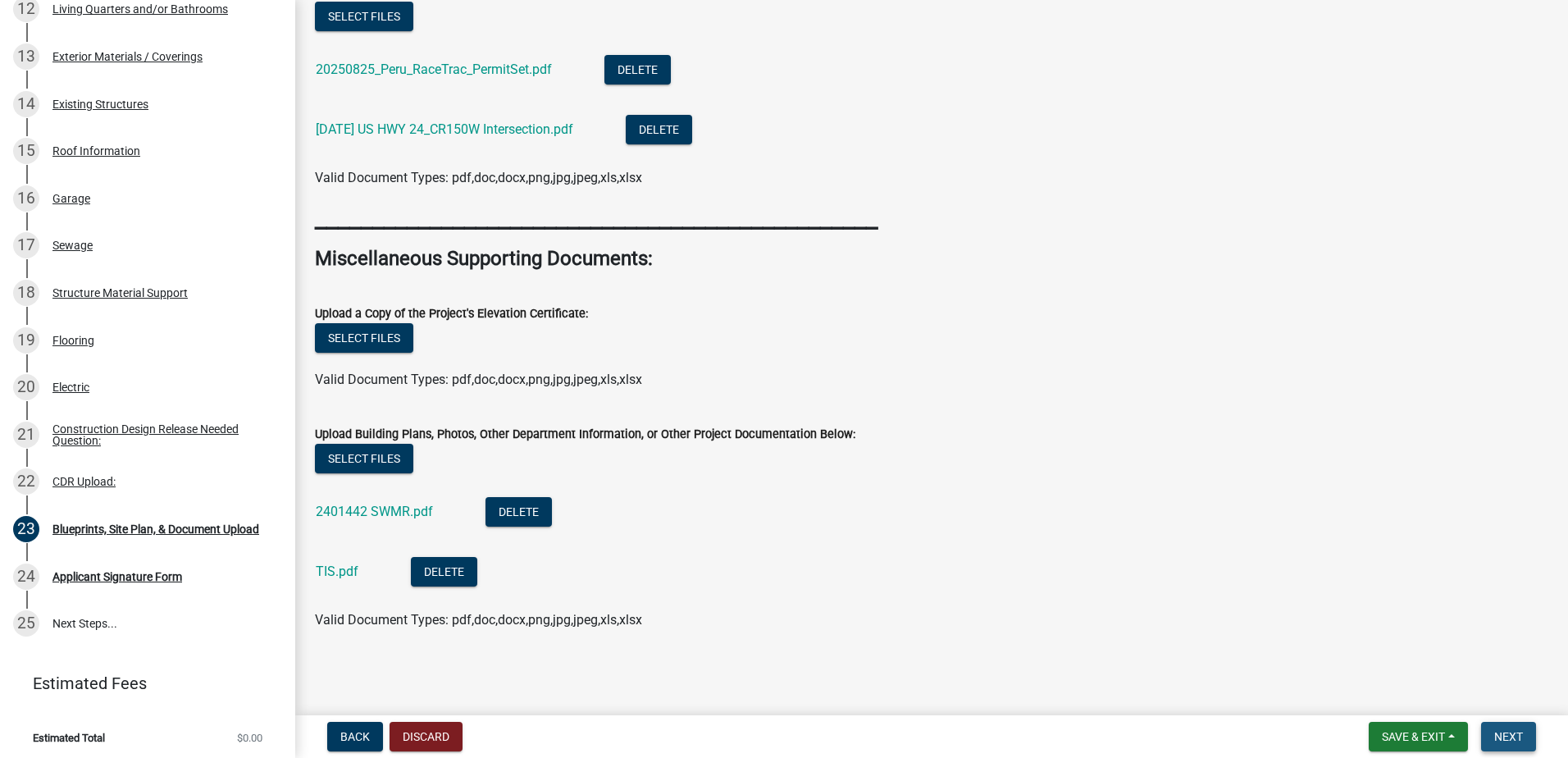
click at [1512, 746] on button "Next" at bounding box center [1509, 737] width 55 height 30
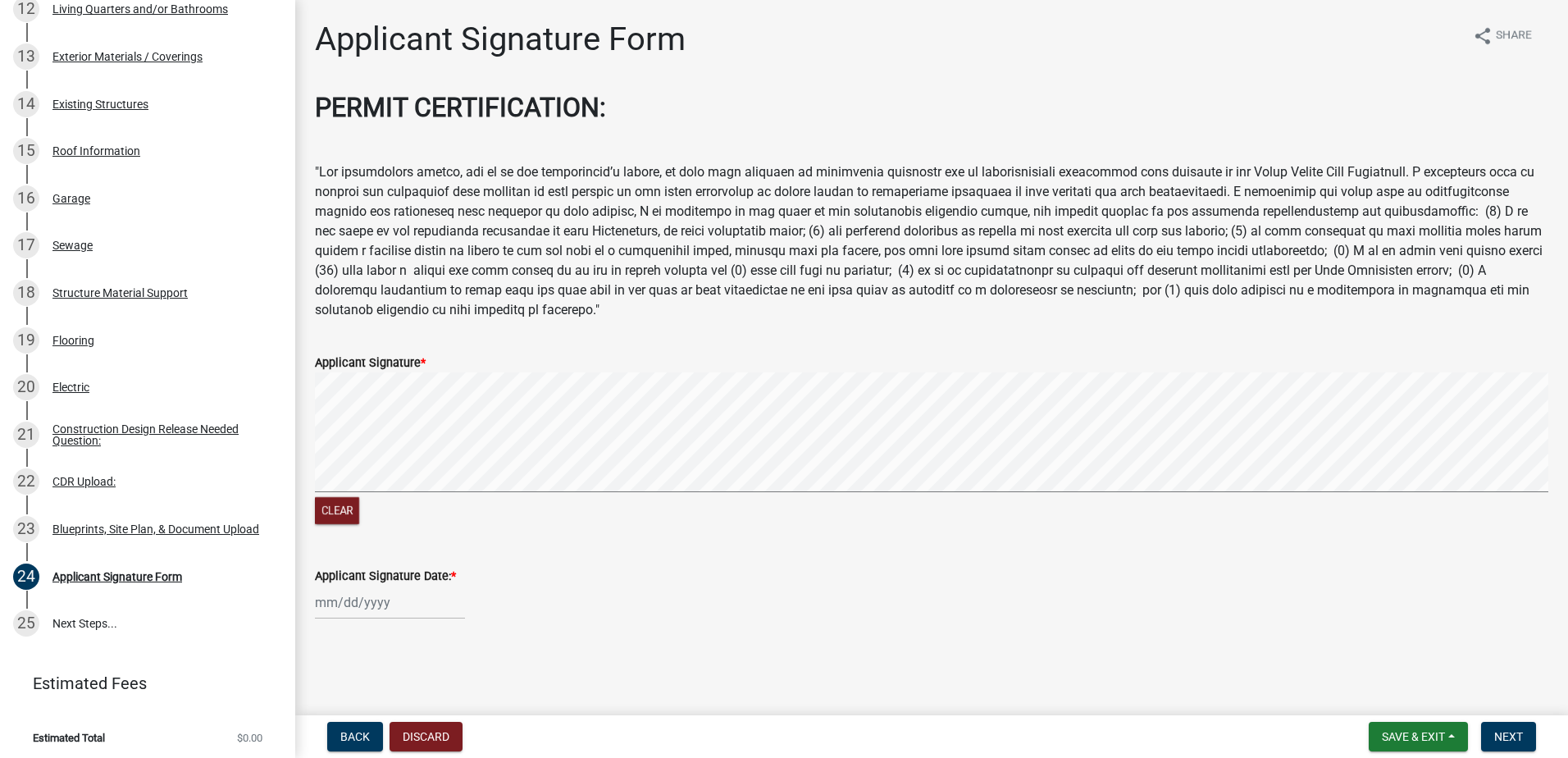
click at [441, 365] on div "Applicant Signature *" at bounding box center [931, 363] width 1233 height 20
click at [402, 360] on label "Applicant Signature *" at bounding box center [369, 364] width 110 height 12
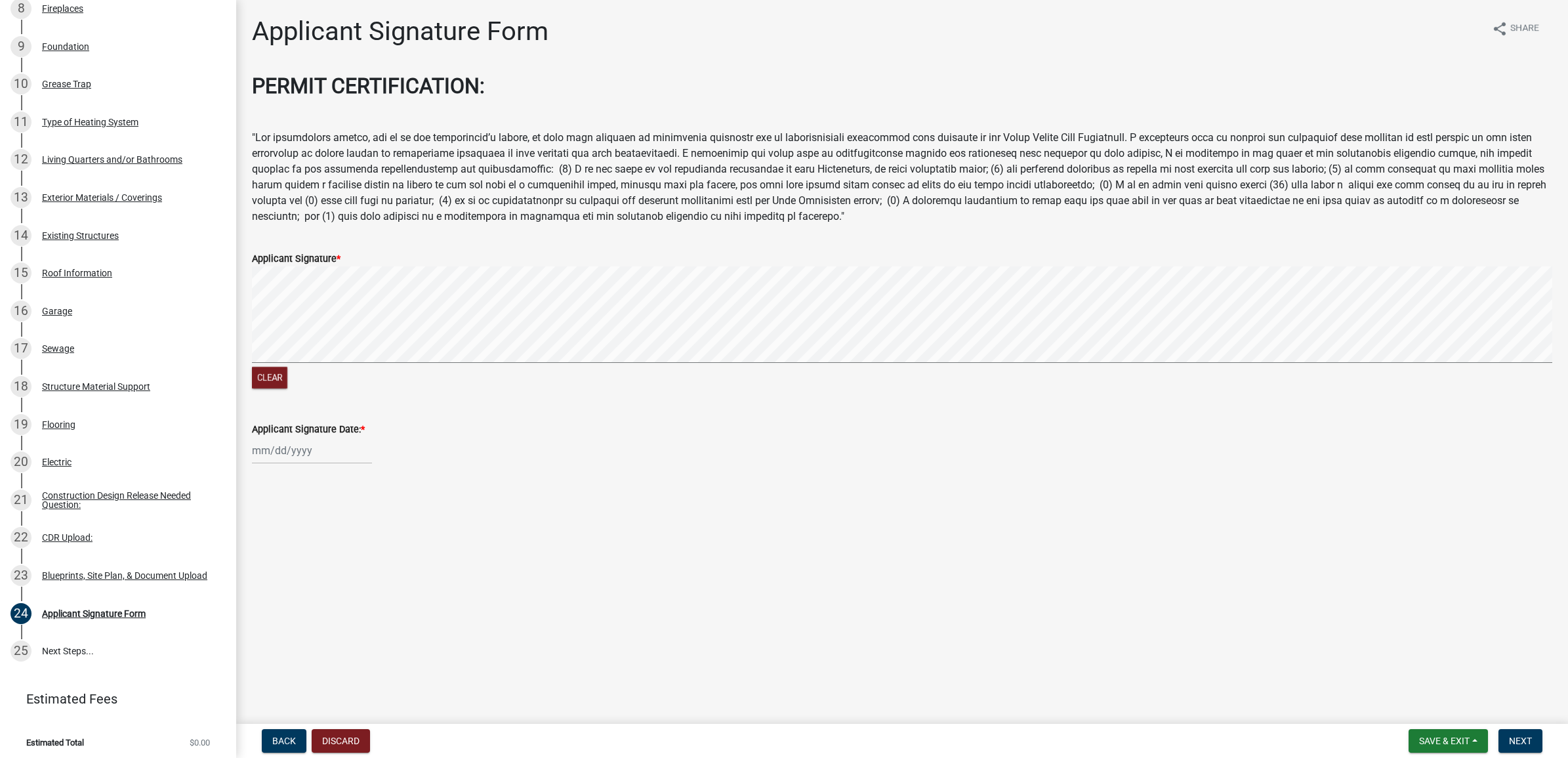
select select "9"
select select "2025"
click at [277, 450] on div "[PERSON_NAME] Feb Mar Apr [PERSON_NAME][DATE] Oct Nov [DATE] 1526 1527 1528 152…" at bounding box center [311, 450] width 120 height 27
click at [283, 515] on div "2" at bounding box center [285, 520] width 21 height 21
type input "[DATE]"
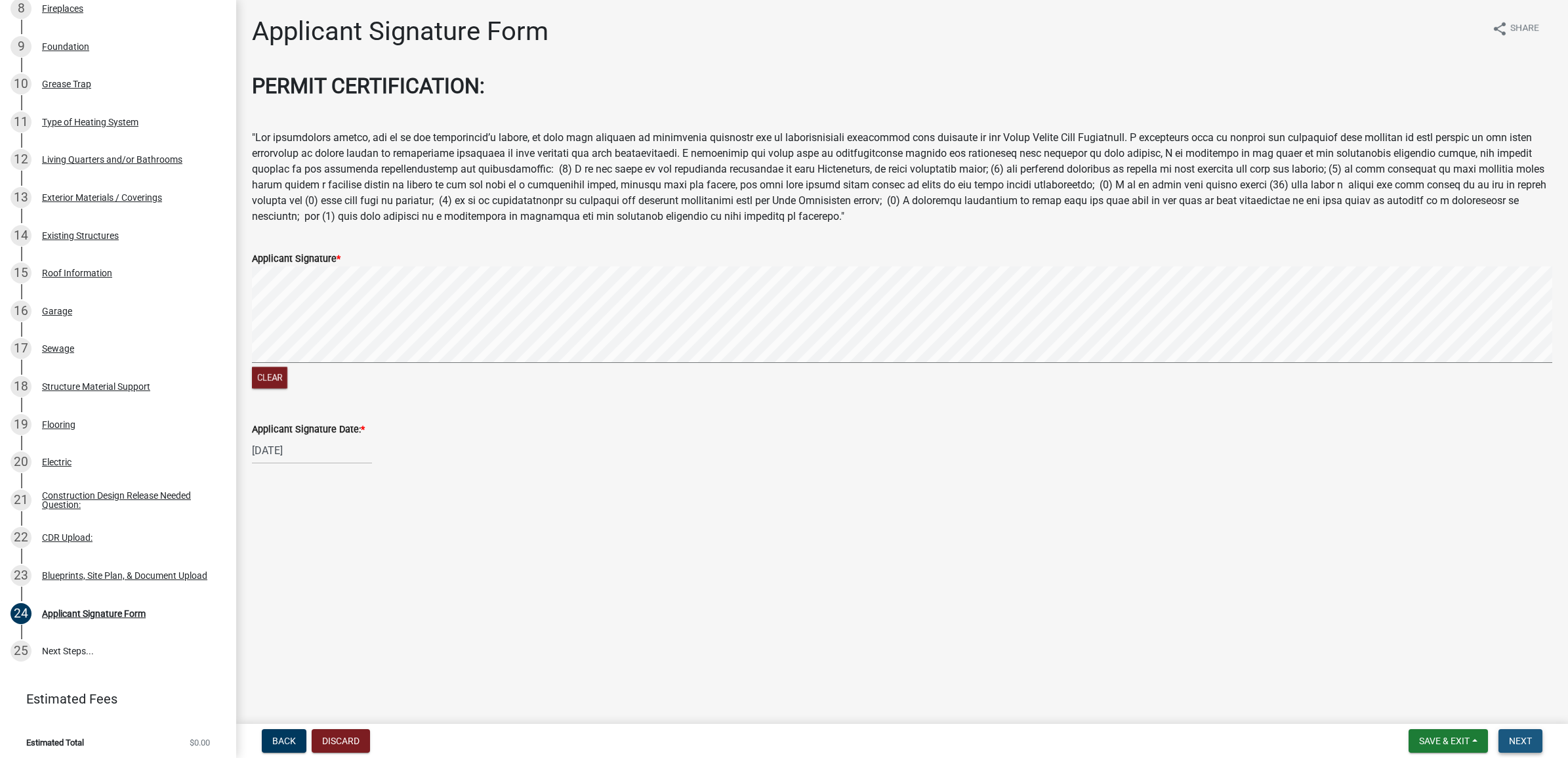
click at [1253, 605] on button "Next" at bounding box center [1520, 740] width 44 height 24
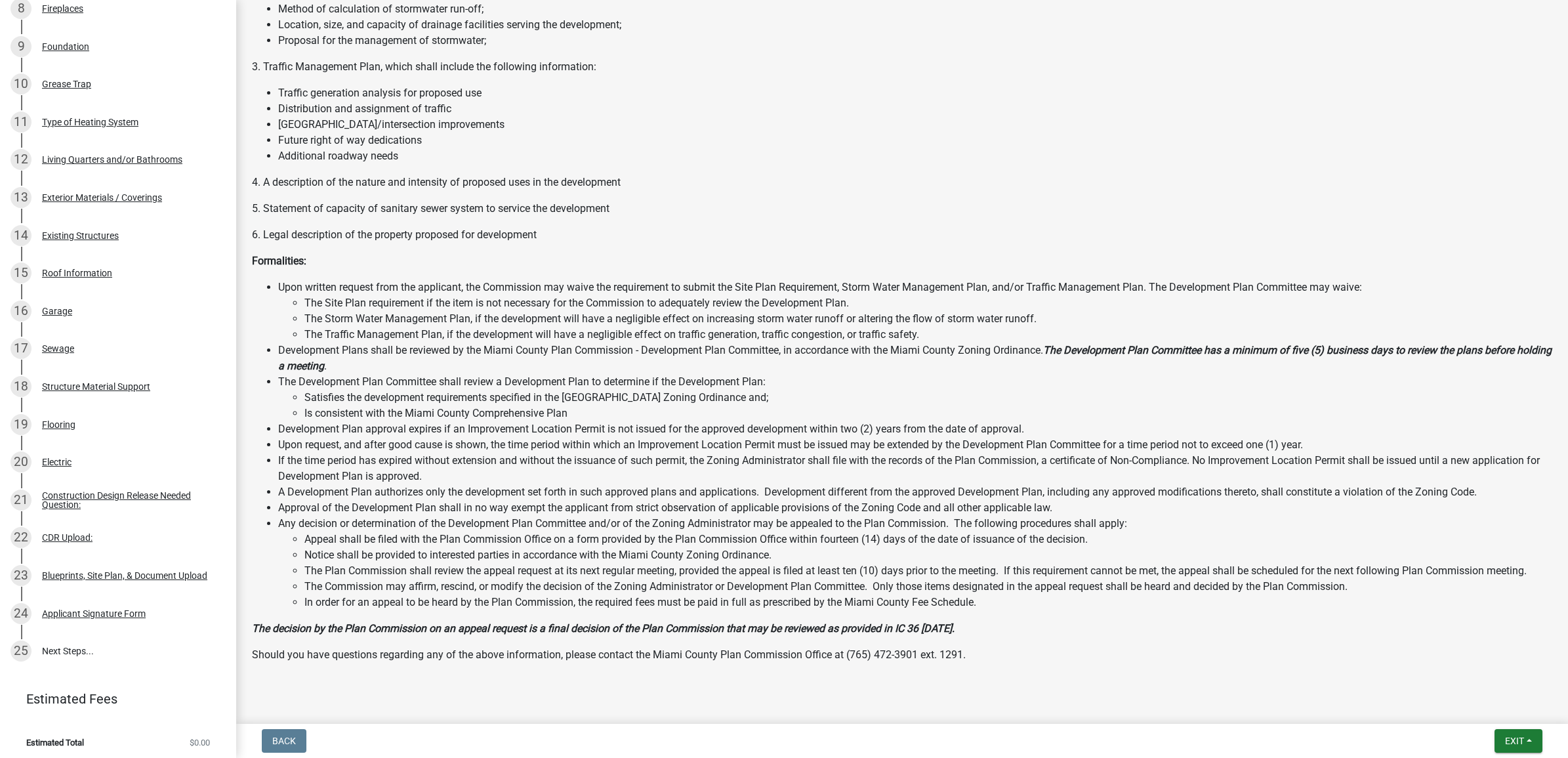
scroll to position [1202, 0]
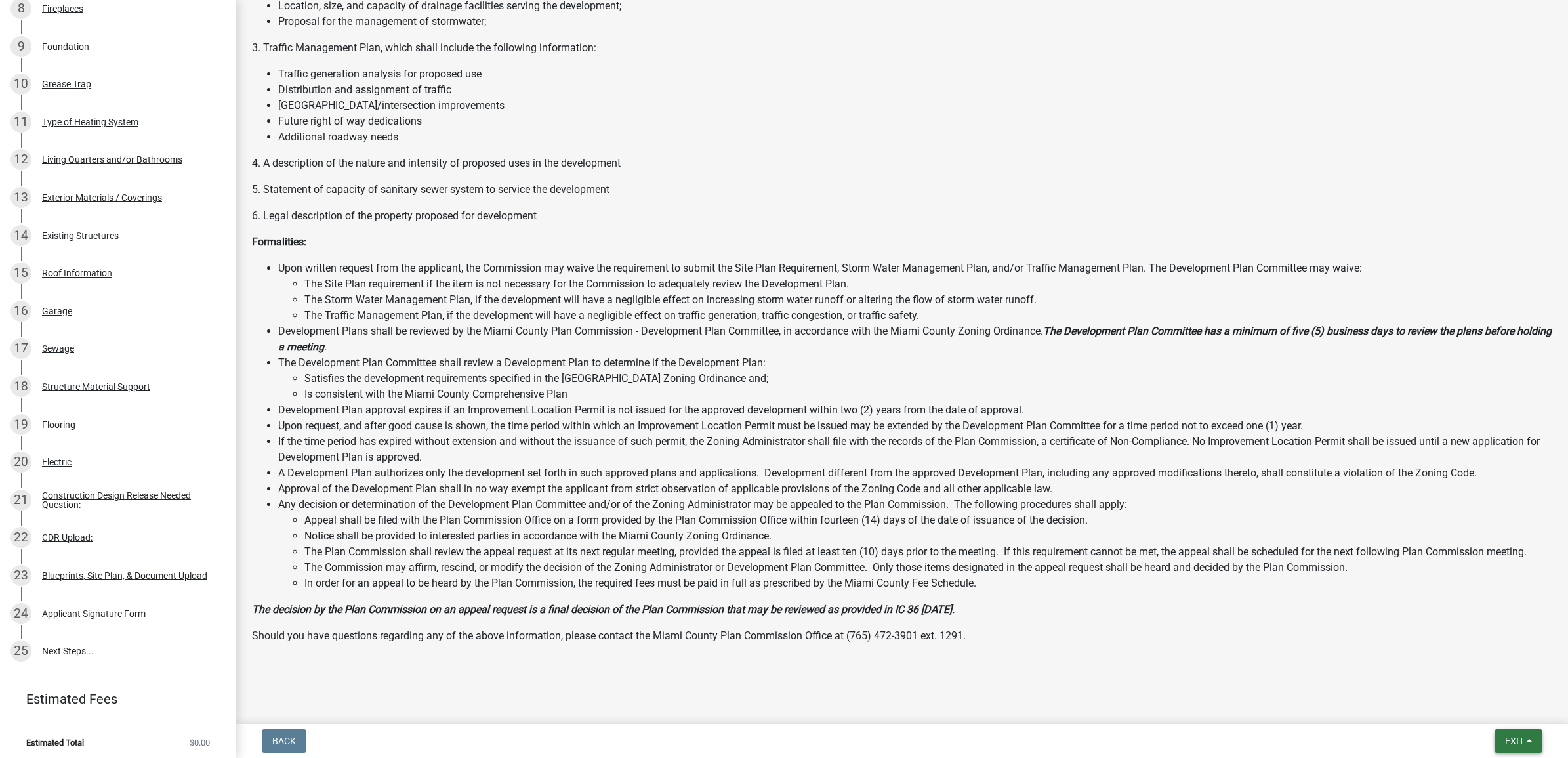
click at [1253, 605] on span "Exit" at bounding box center [1514, 741] width 19 height 11
click at [1253, 605] on button "Save" at bounding box center [1490, 675] width 105 height 31
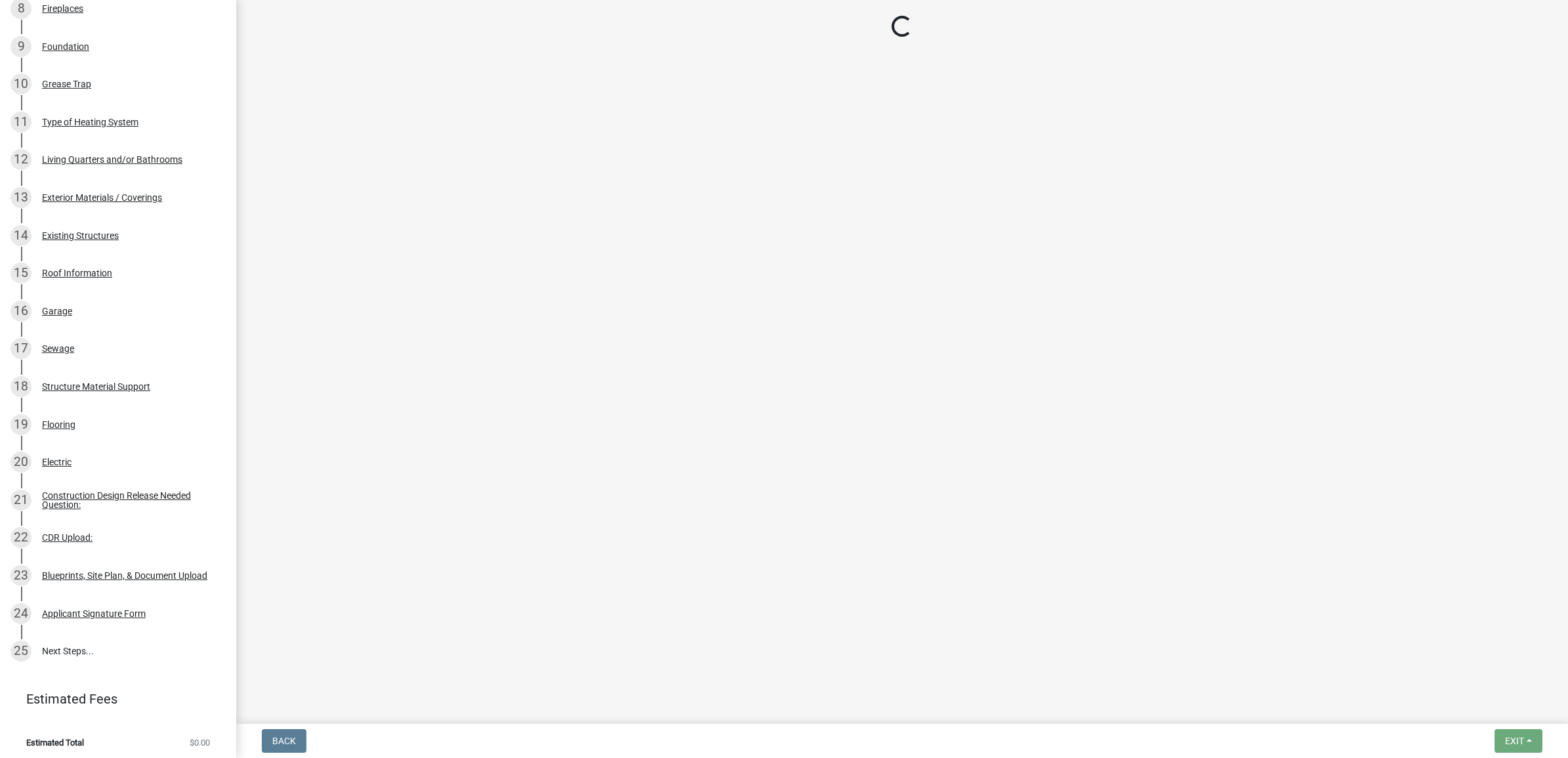
scroll to position [0, 0]
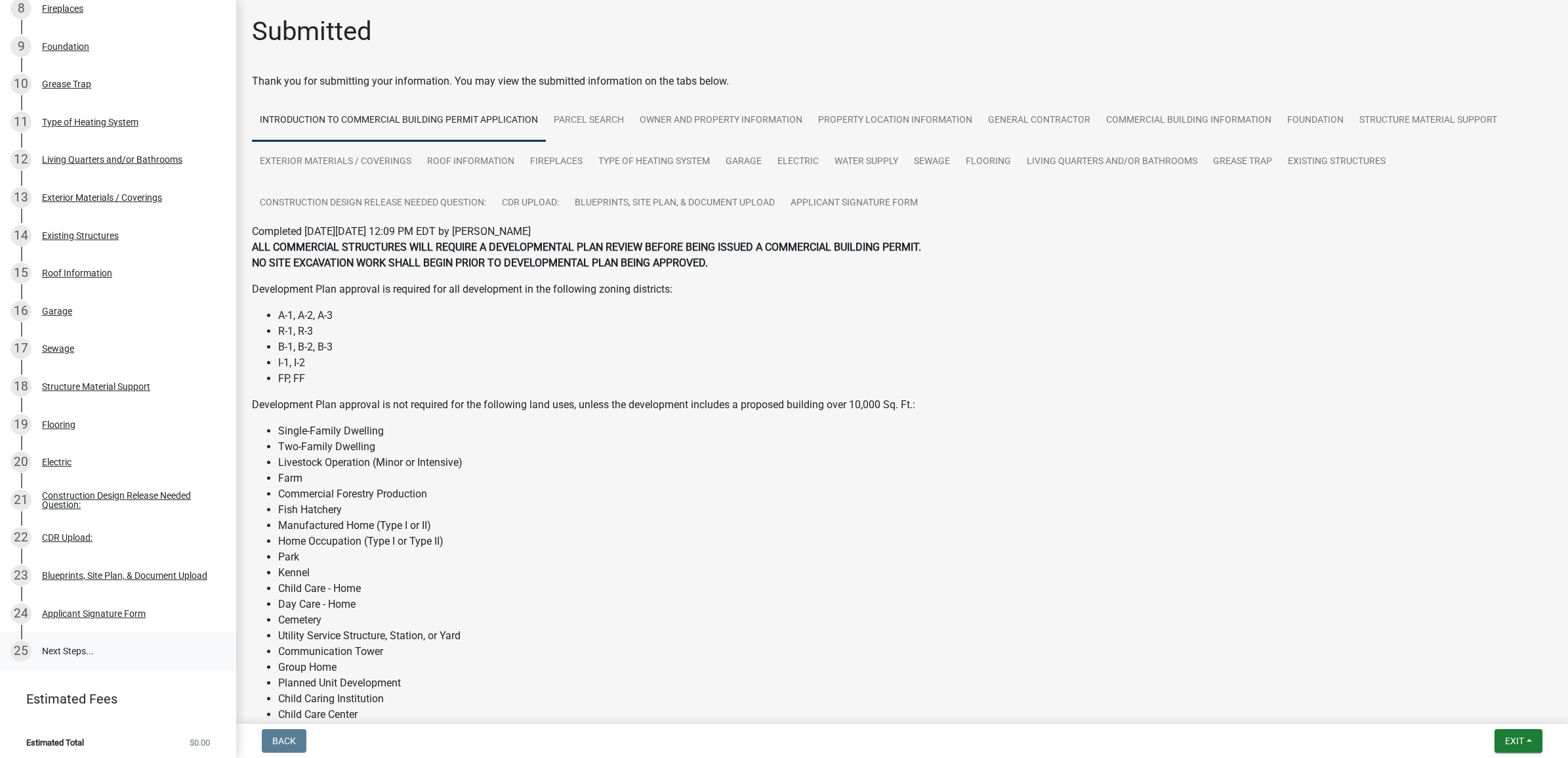
click at [66, 605] on link "25 Next Steps..." at bounding box center [118, 651] width 236 height 38
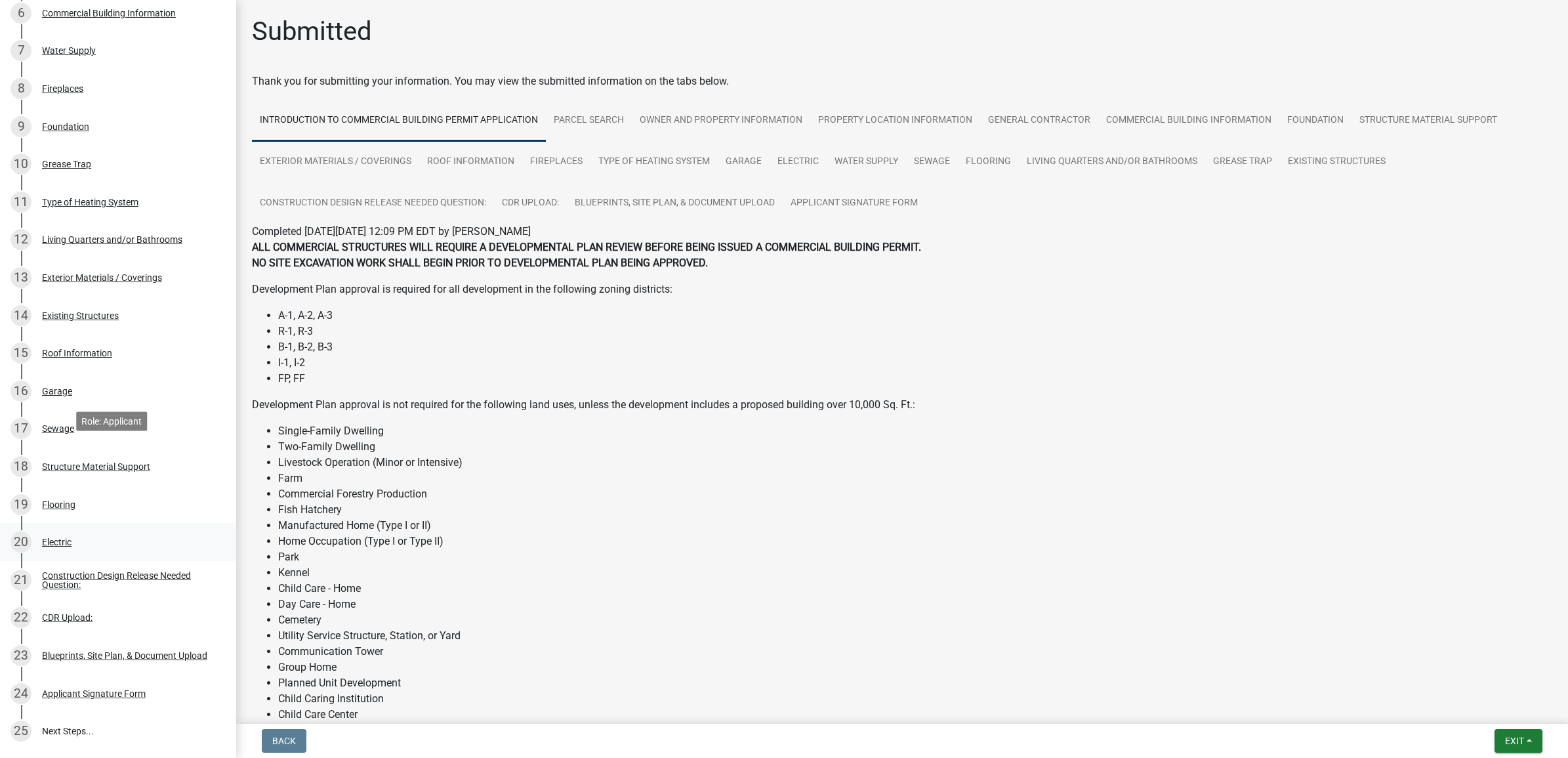
scroll to position [466, 0]
